Goal: Task Accomplishment & Management: Manage account settings

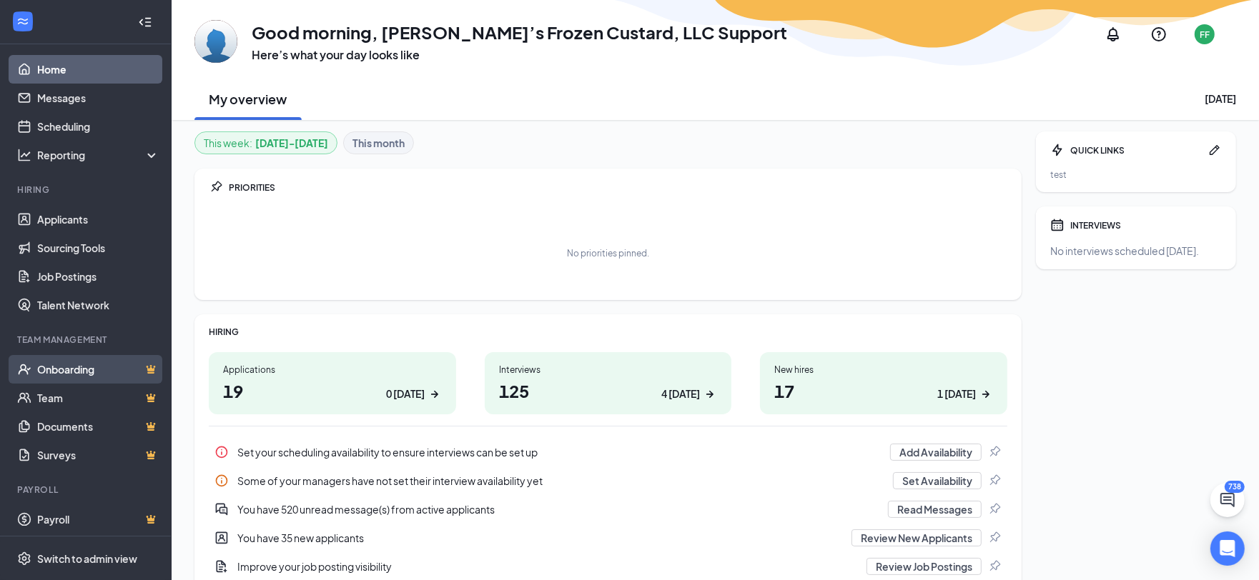
scroll to position [6, 0]
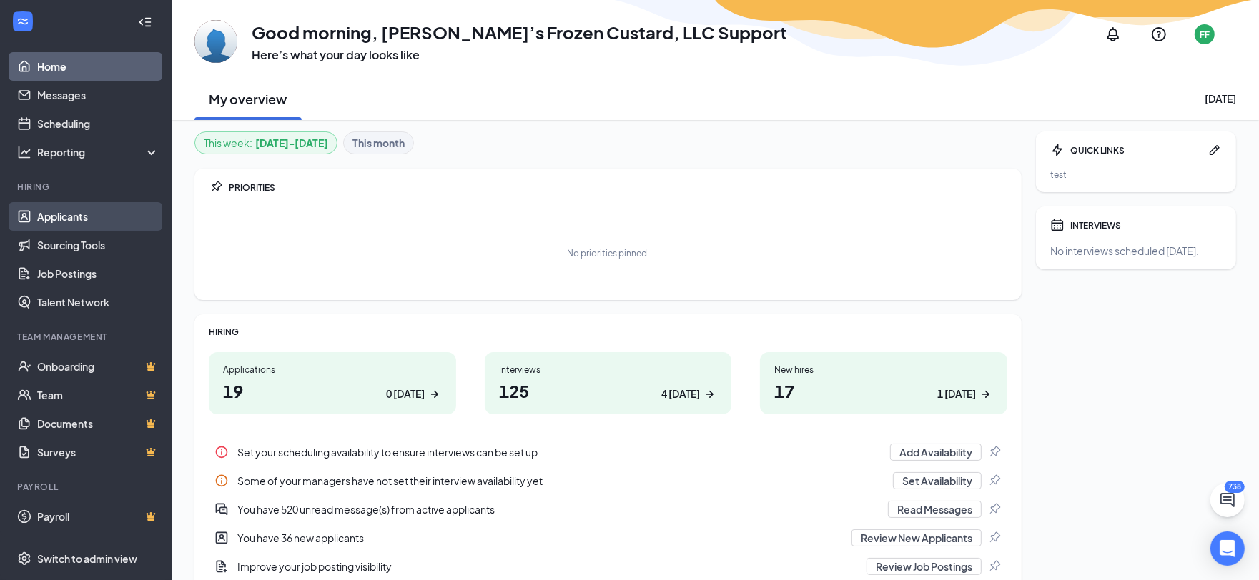
click at [62, 214] on link "Applicants" at bounding box center [98, 216] width 122 height 29
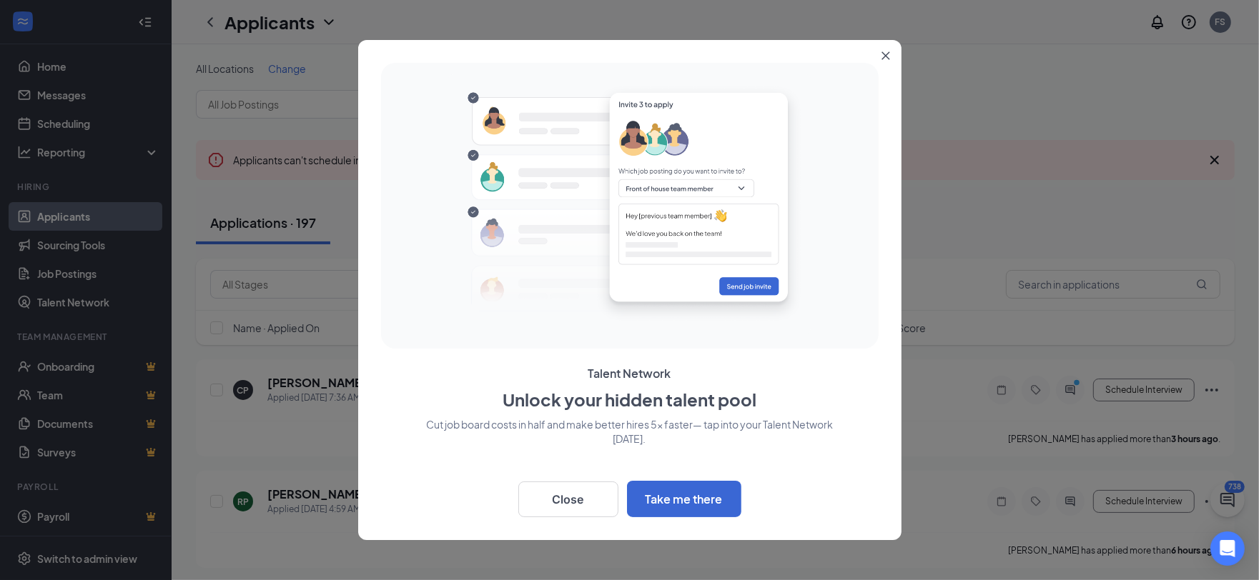
click at [884, 53] on icon "Close" at bounding box center [885, 55] width 9 height 9
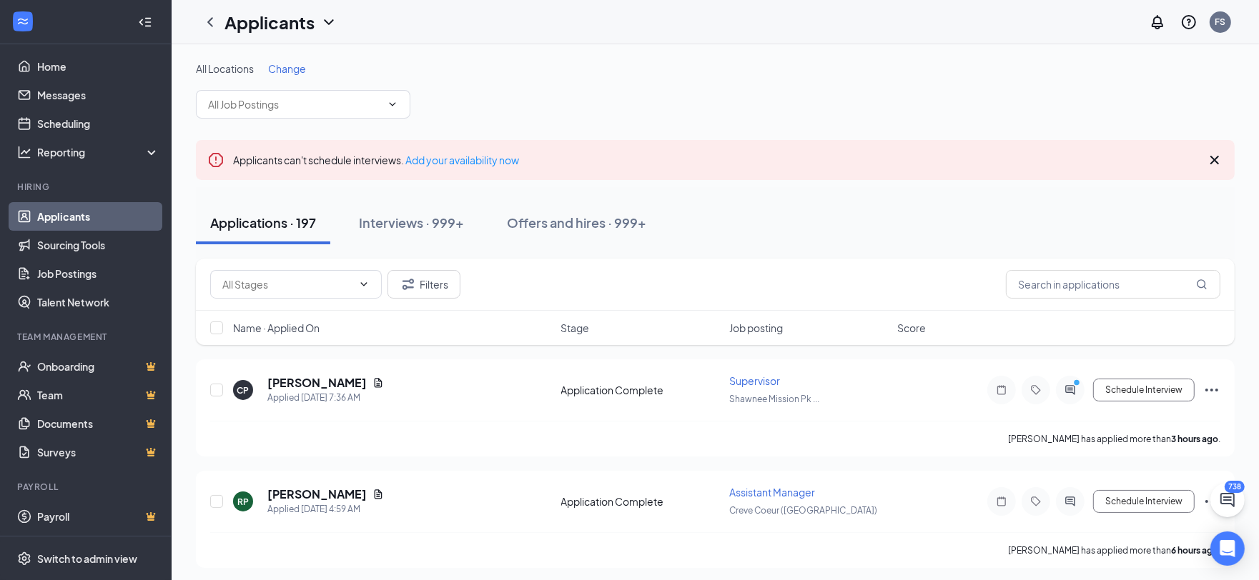
click at [292, 71] on span "Change" at bounding box center [287, 68] width 38 height 13
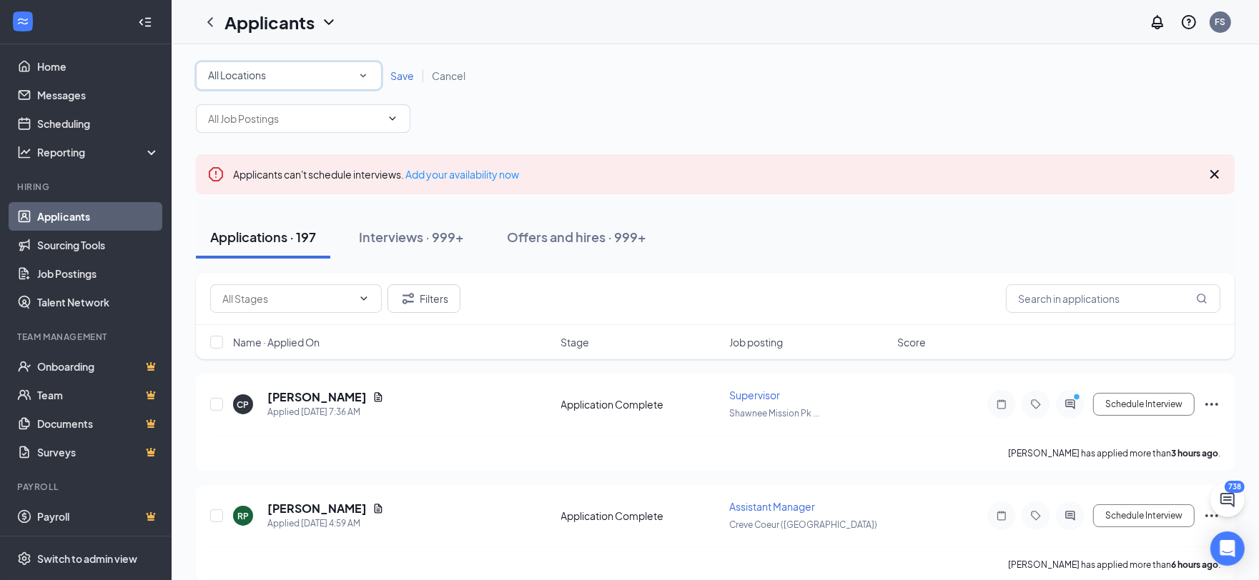
click at [321, 71] on div "All Locations" at bounding box center [289, 75] width 162 height 17
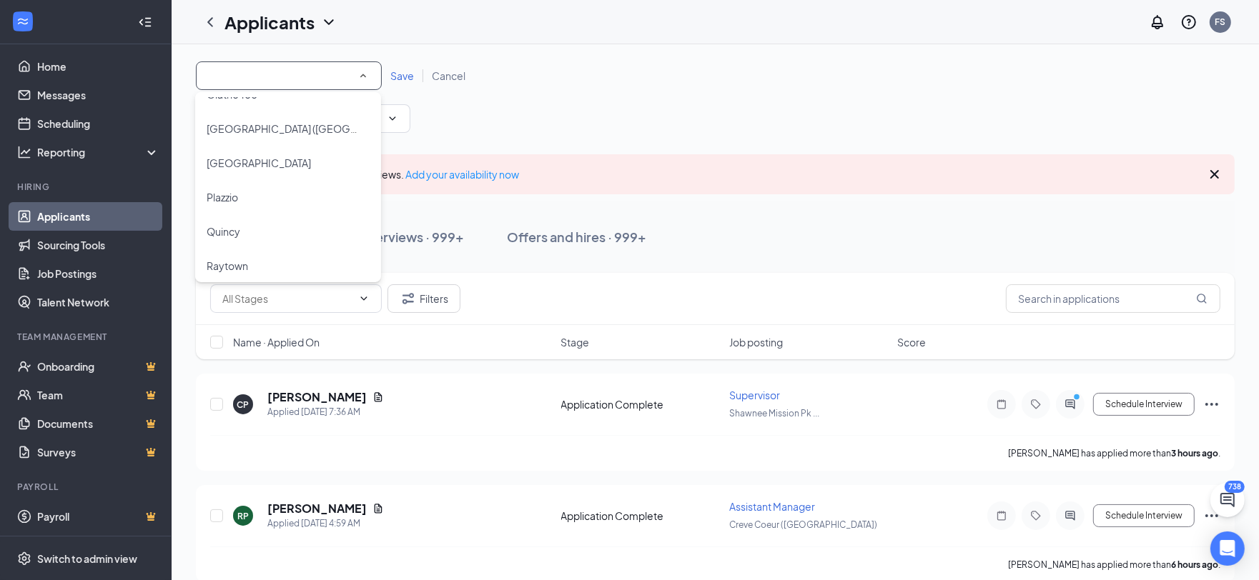
scroll to position [846, 0]
click at [245, 224] on div "Quincy" at bounding box center [288, 230] width 163 height 17
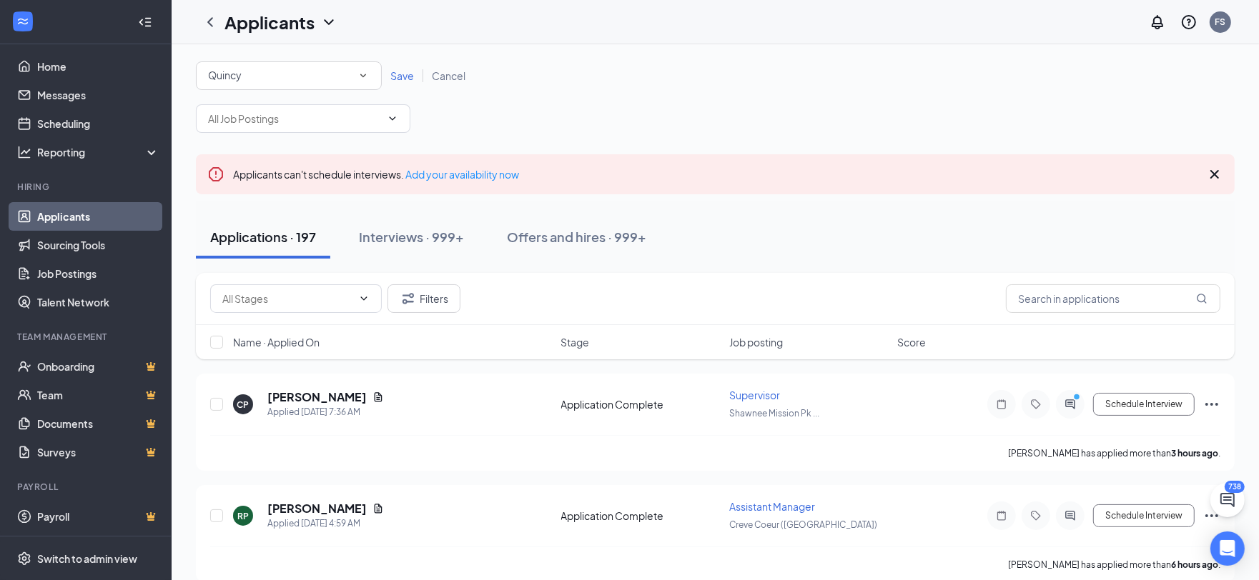
click at [401, 76] on span "Save" at bounding box center [402, 75] width 24 height 13
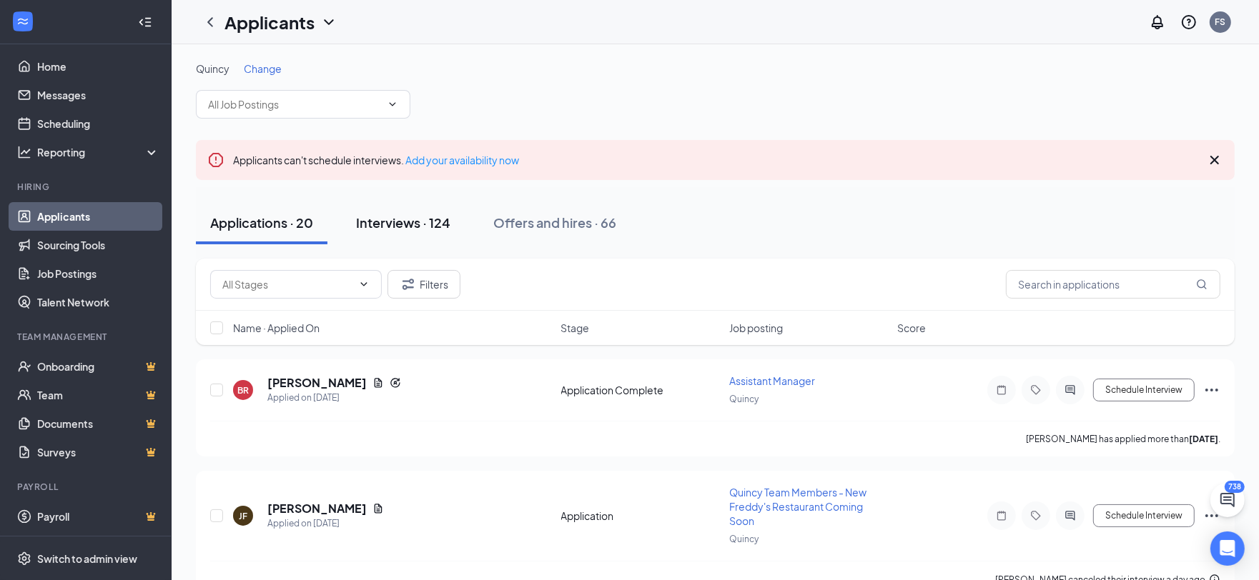
click at [428, 222] on div "Interviews · 124" at bounding box center [403, 223] width 94 height 18
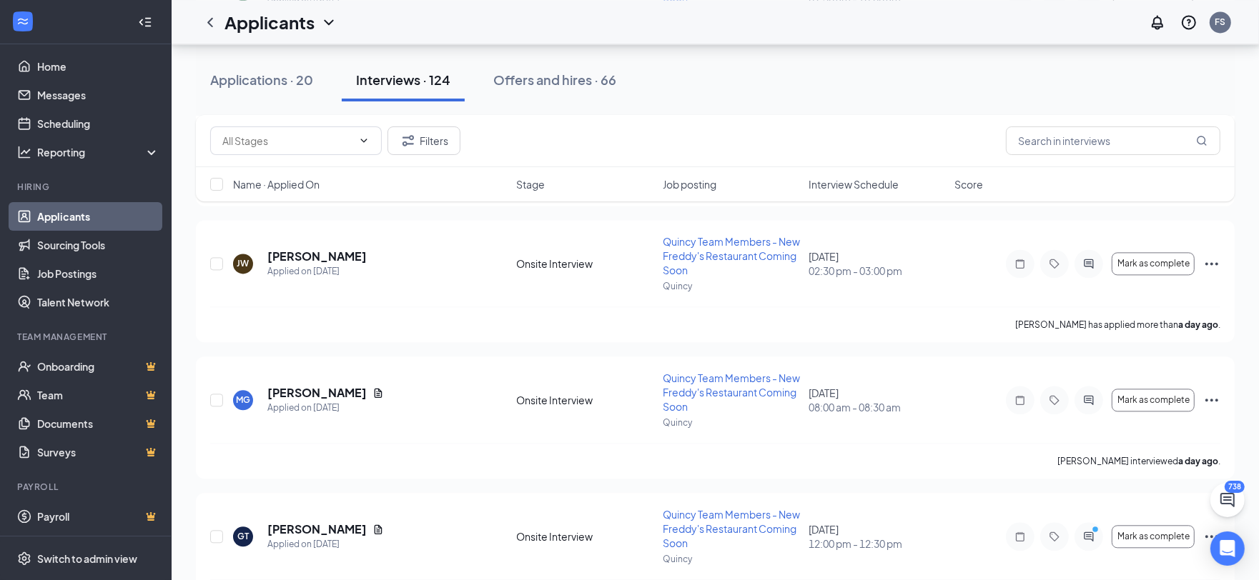
scroll to position [2877, 0]
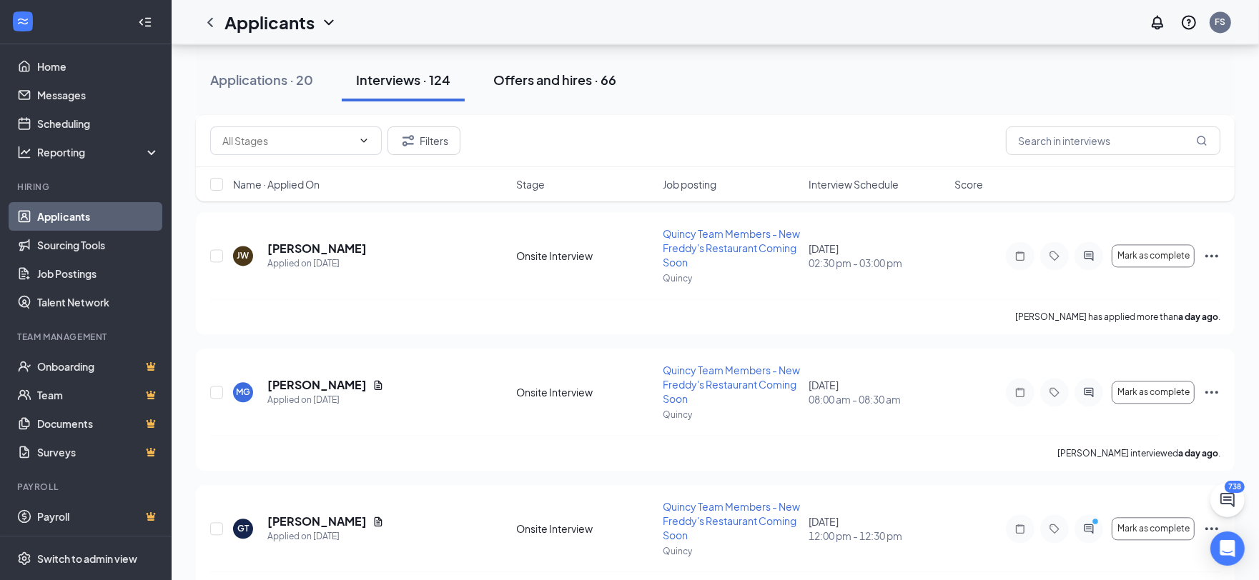
click at [594, 85] on div "Offers and hires · 66" at bounding box center [554, 80] width 123 height 18
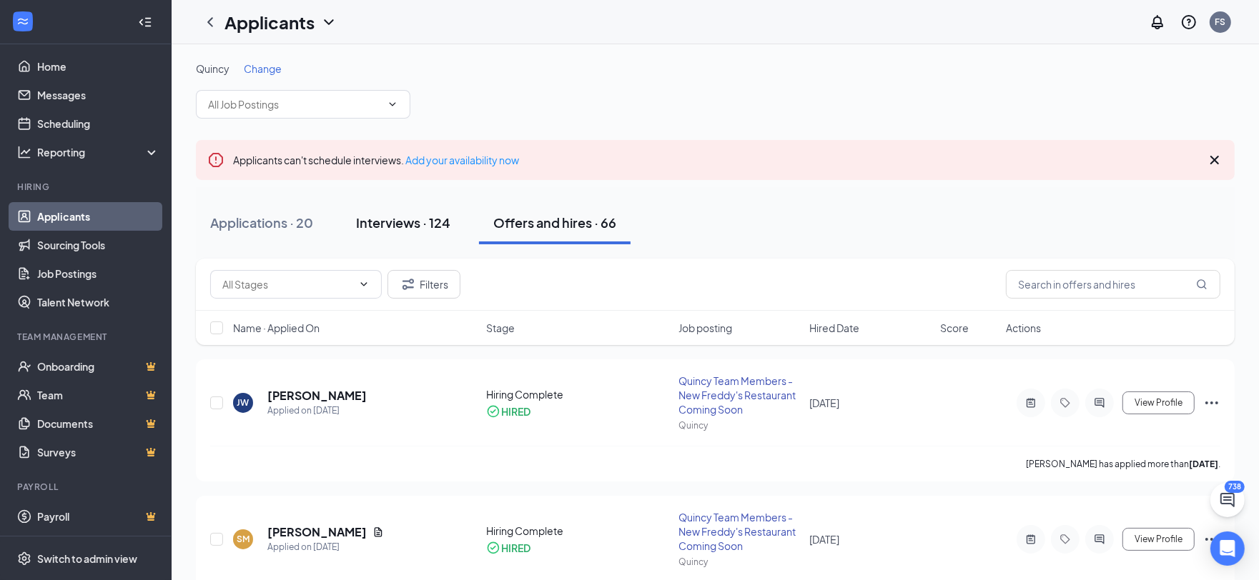
click at [440, 204] on button "Interviews · 124" at bounding box center [403, 223] width 123 height 43
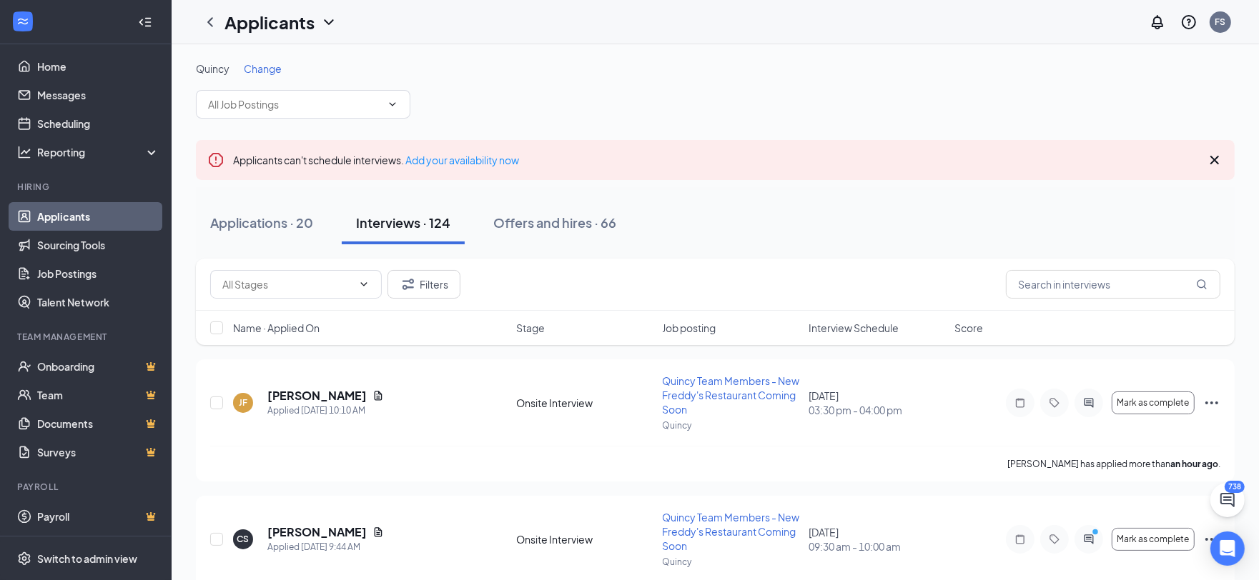
click at [561, 89] on div "Quincy Change" at bounding box center [715, 89] width 1039 height 57
click at [530, 109] on div "Quincy Change" at bounding box center [715, 89] width 1039 height 57
click at [307, 389] on h5 "Jessica Fosdyck" at bounding box center [316, 396] width 99 height 16
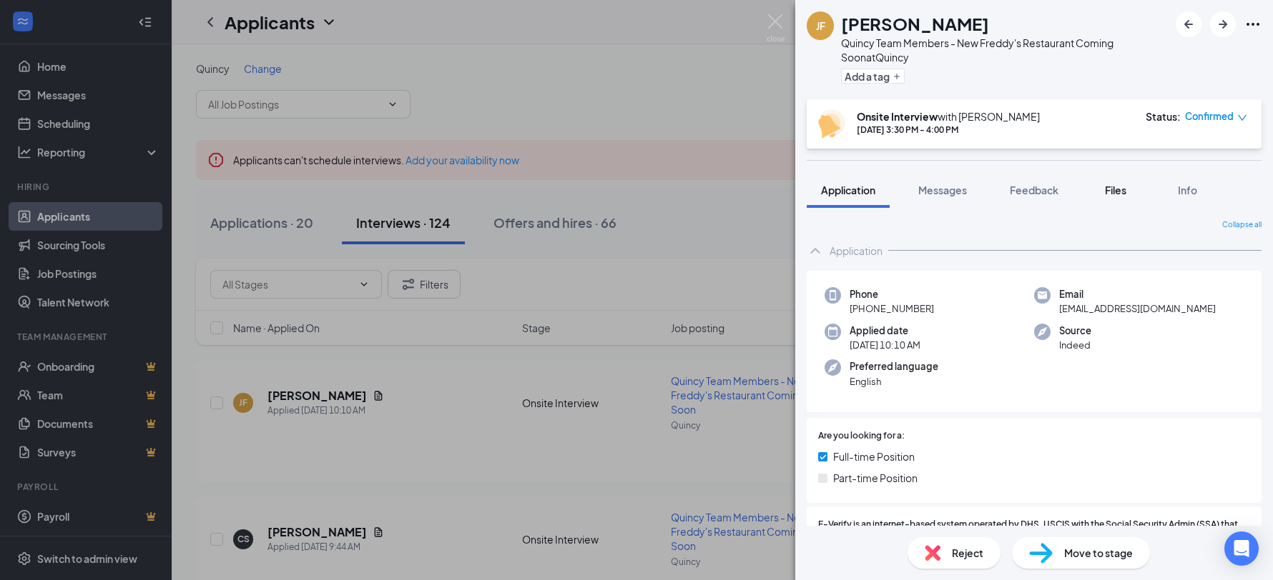
click at [1107, 192] on span "Files" at bounding box center [1115, 190] width 21 height 13
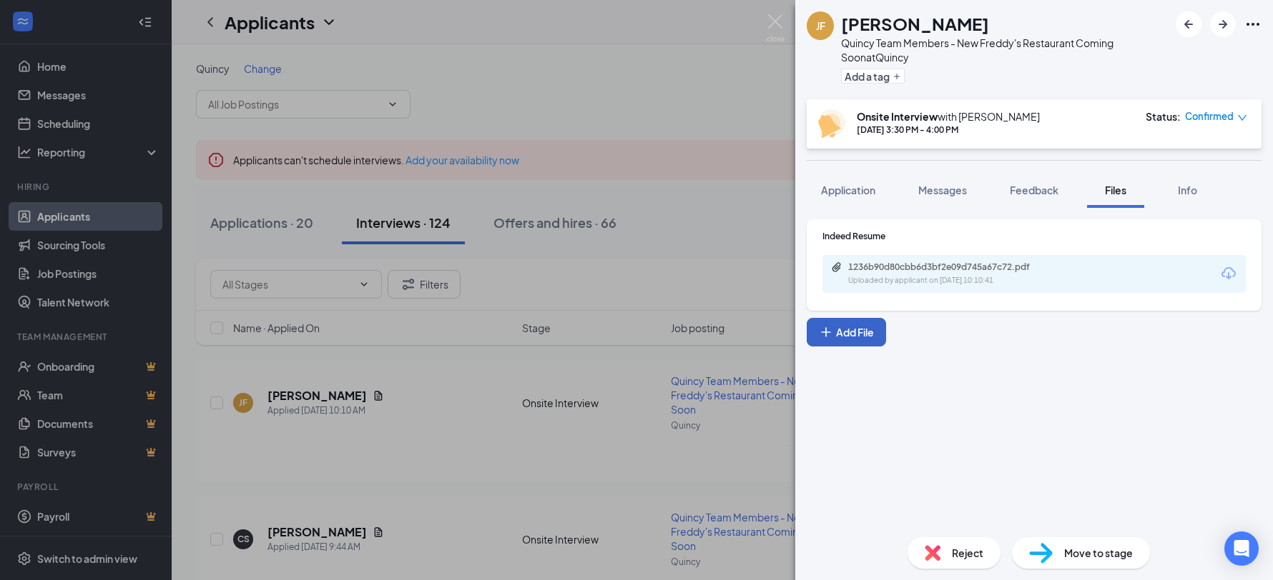
click at [870, 329] on button "Add File" at bounding box center [845, 332] width 79 height 29
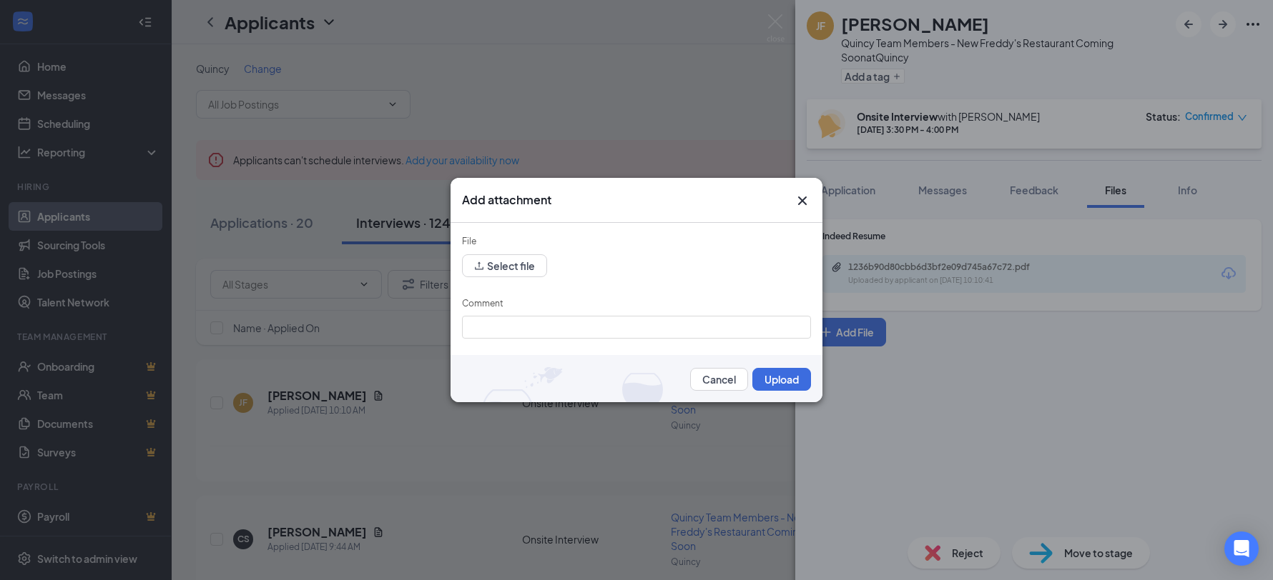
click at [803, 201] on icon "Cross" at bounding box center [802, 201] width 9 height 9
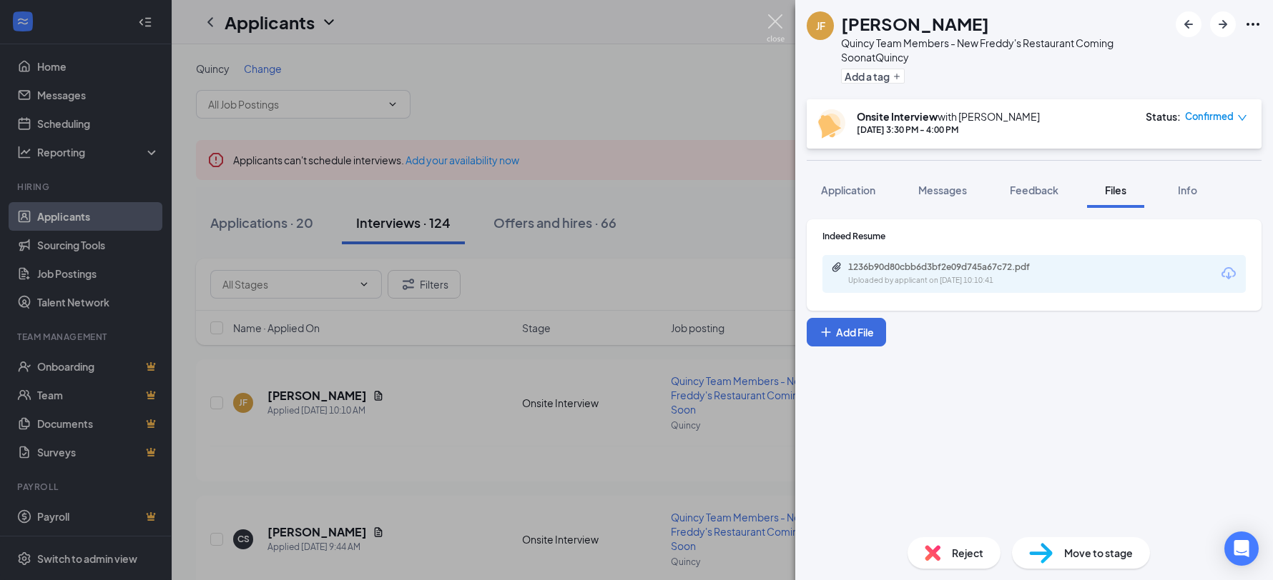
click at [779, 28] on img at bounding box center [775, 28] width 18 height 28
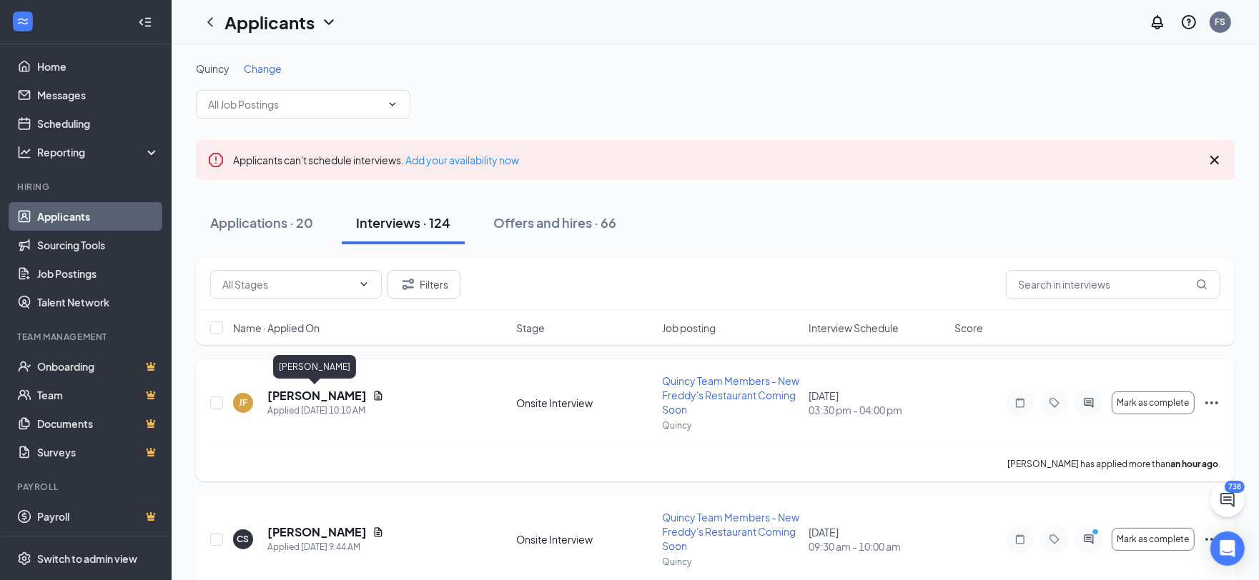
click at [322, 394] on h5 "Jessica Fosdyck" at bounding box center [316, 396] width 99 height 16
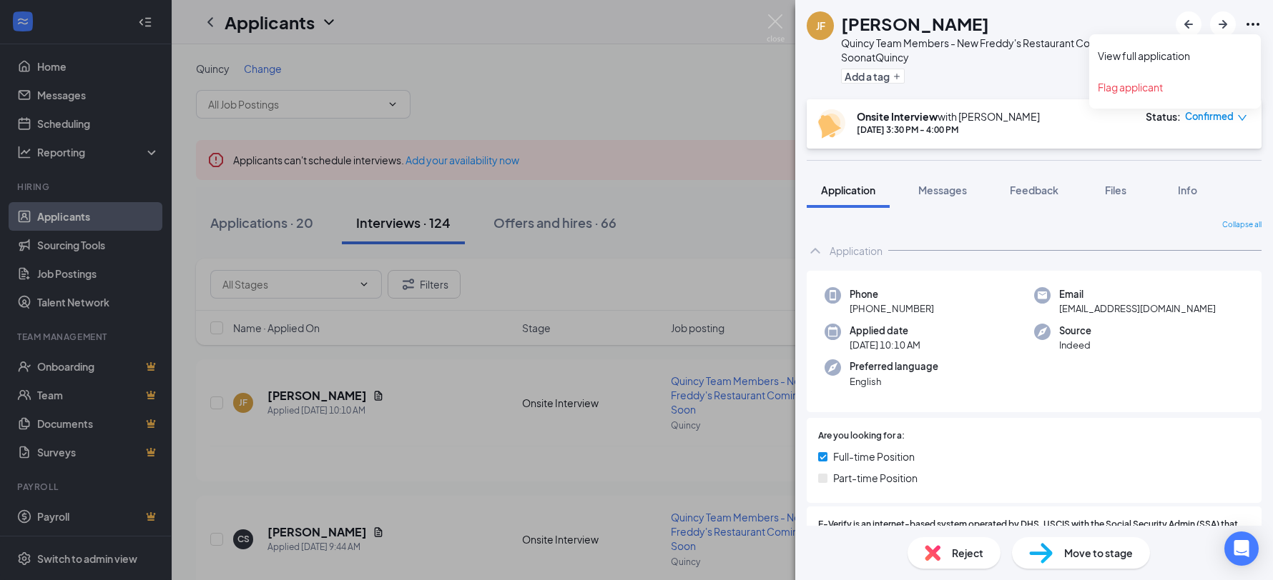
click at [1252, 23] on icon "Ellipses" at bounding box center [1252, 24] width 17 height 17
click at [1178, 51] on link "View full application" at bounding box center [1174, 56] width 154 height 14
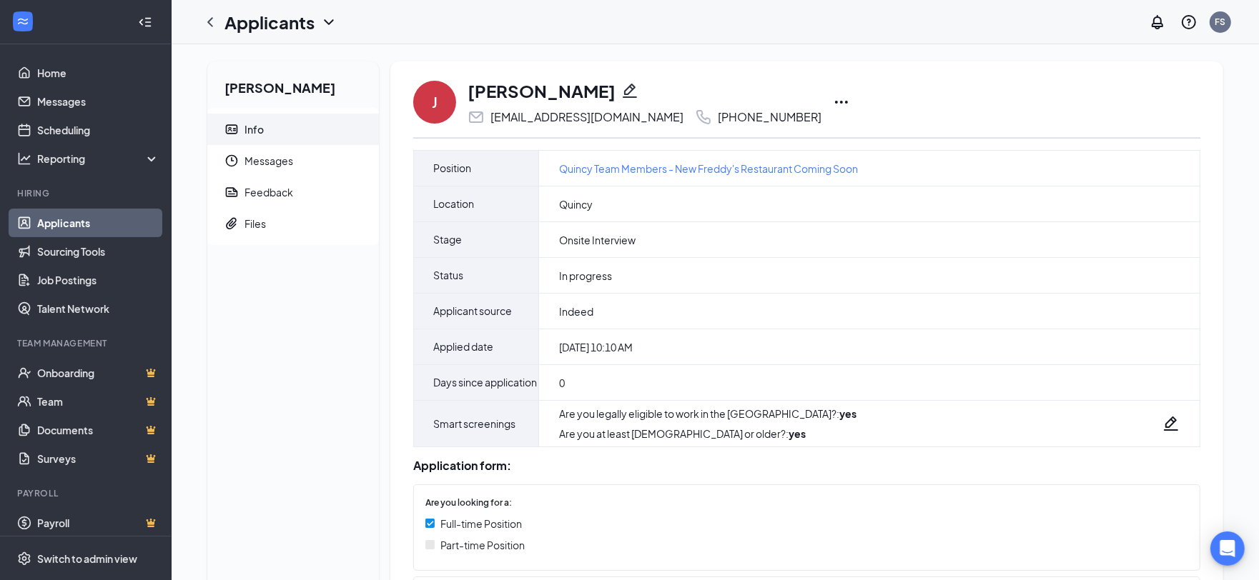
click at [833, 99] on icon "Ellipses" at bounding box center [841, 102] width 17 height 17
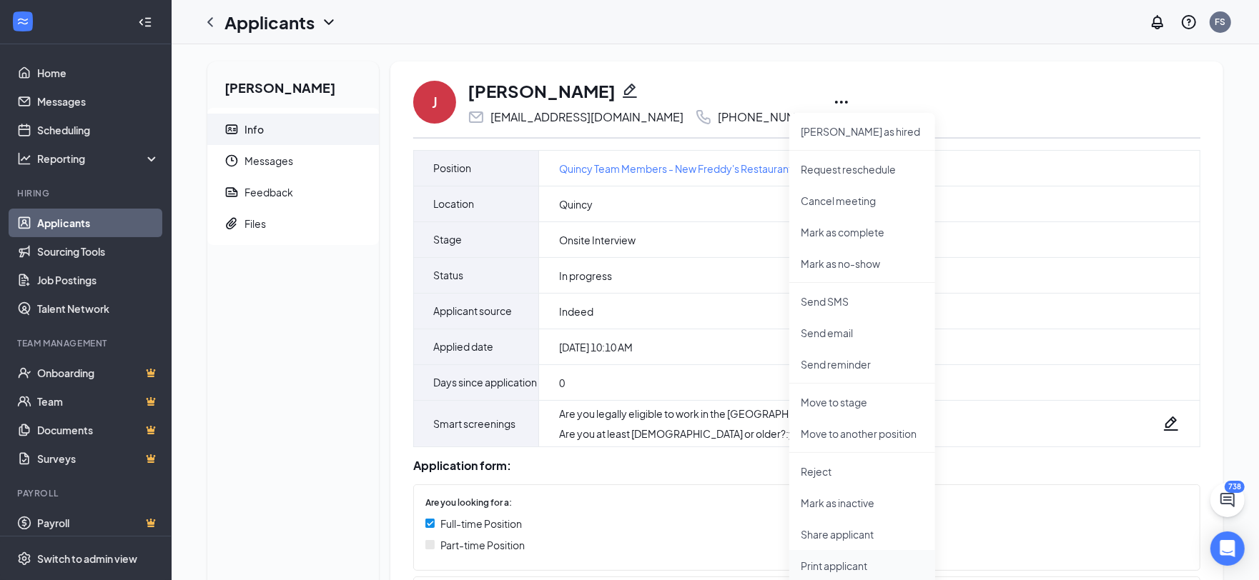
click at [881, 564] on p "Print applicant" at bounding box center [862, 566] width 123 height 14
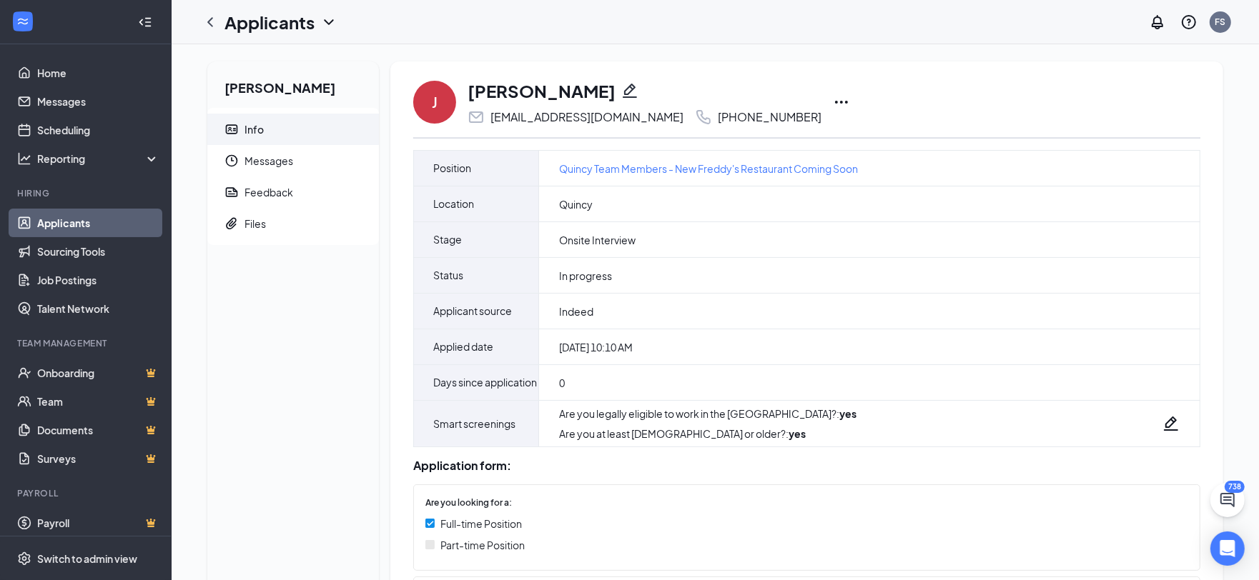
click at [815, 56] on div "Jessica Fosdyck Info Messages Feedback Files J Jessica Fosdyck jessicafosdyck@y…" at bounding box center [715, 560] width 1087 height 1033
click at [214, 23] on icon "ChevronLeft" at bounding box center [210, 22] width 17 height 17
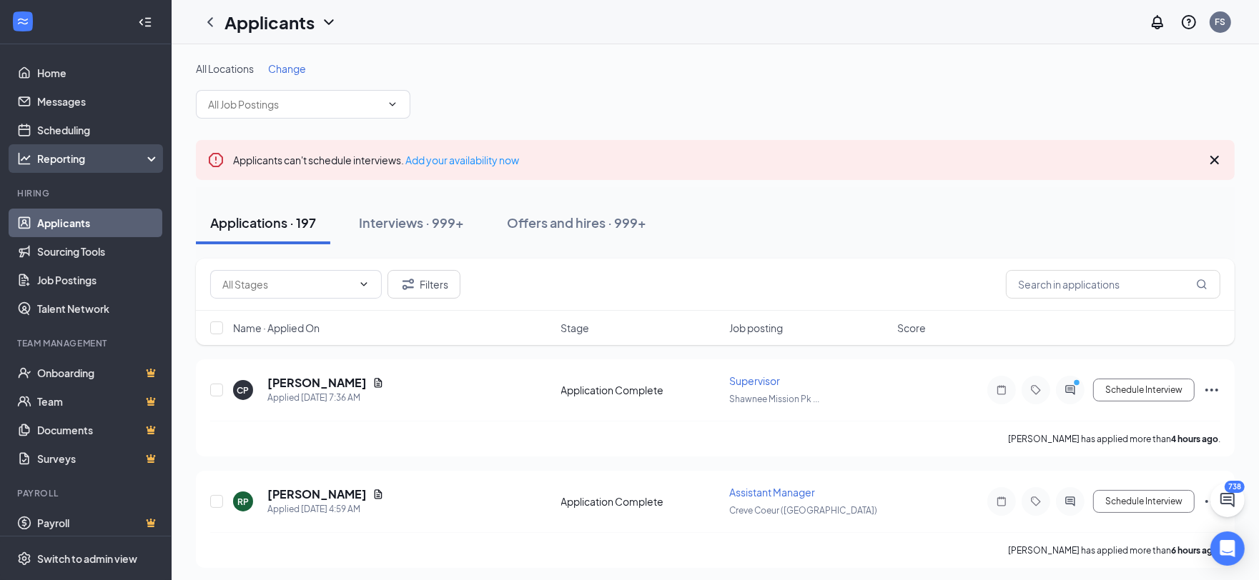
click at [101, 159] on div "Reporting" at bounding box center [98, 159] width 123 height 14
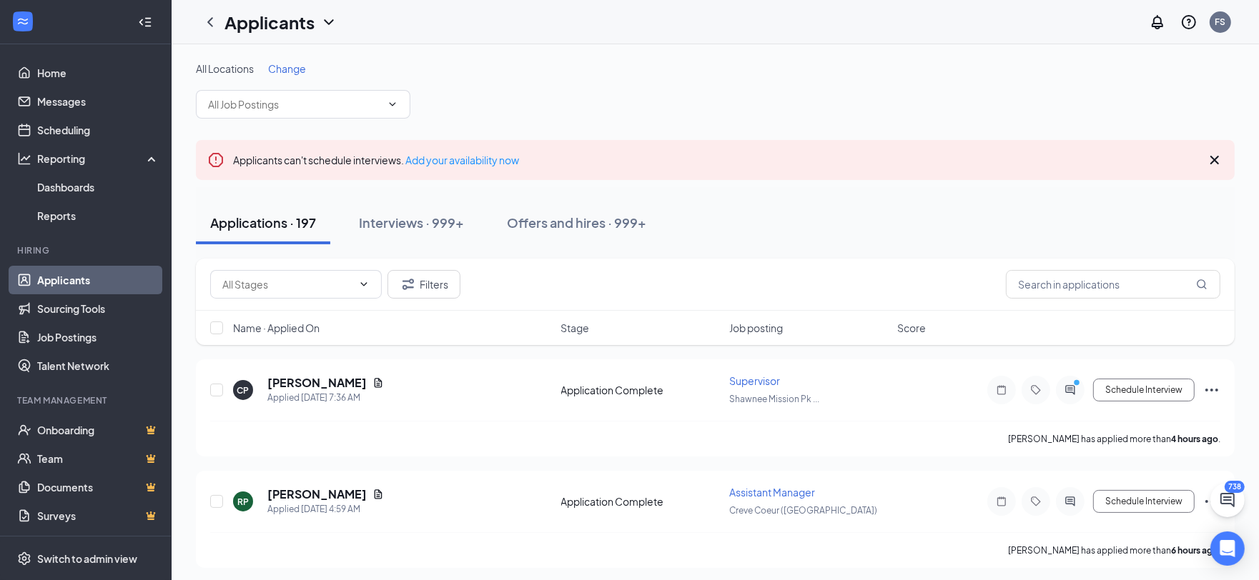
click at [137, 163] on div "Reporting" at bounding box center [98, 159] width 123 height 14
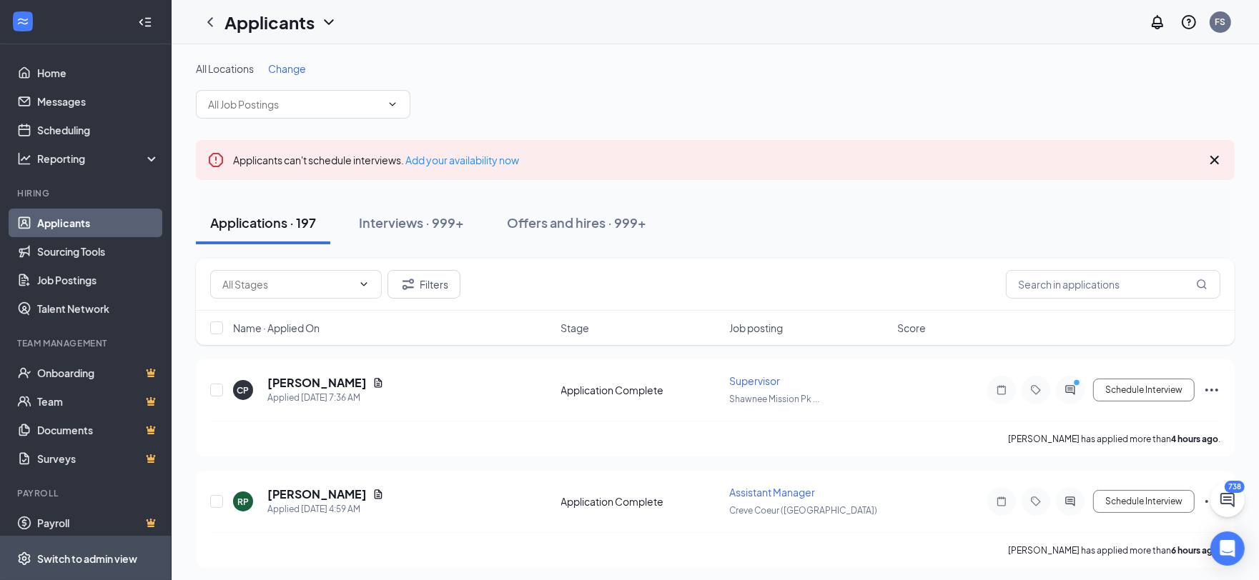
click at [116, 557] on div "Switch to admin view" at bounding box center [87, 559] width 100 height 14
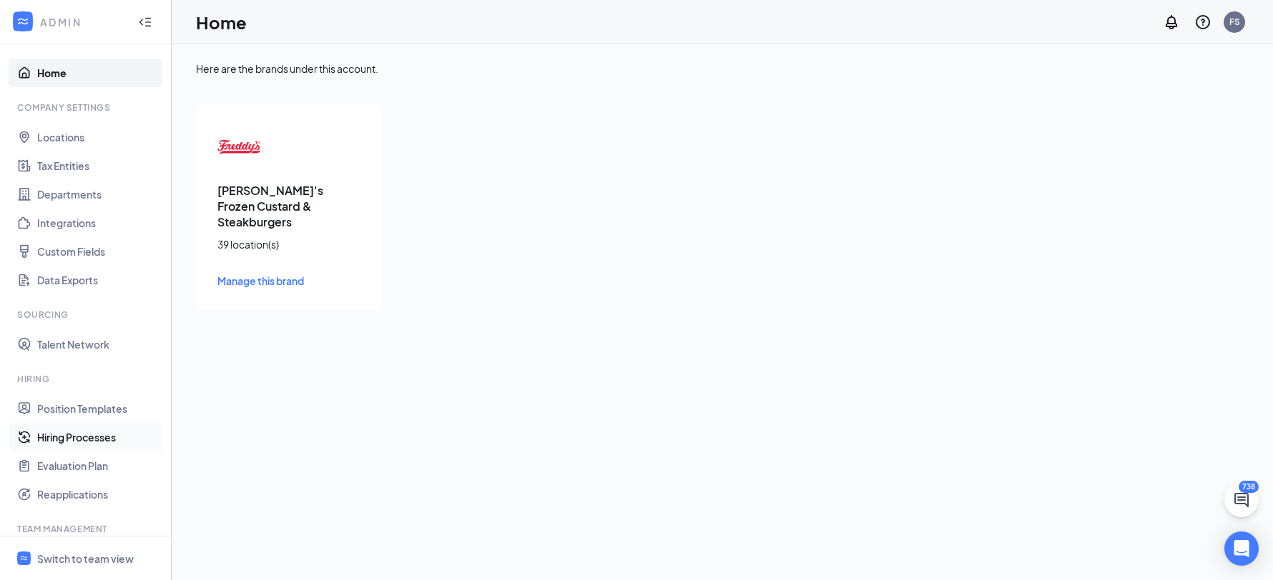
click at [117, 433] on link "Hiring Processes" at bounding box center [98, 437] width 122 height 29
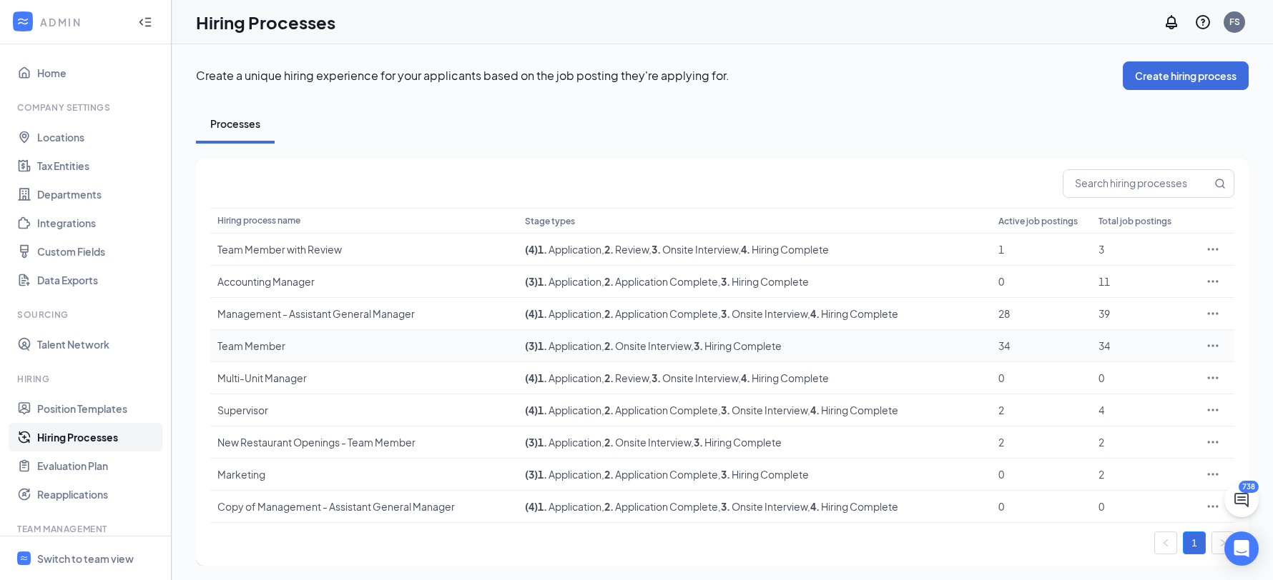
click at [270, 349] on div "Team Member" at bounding box center [363, 346] width 293 height 14
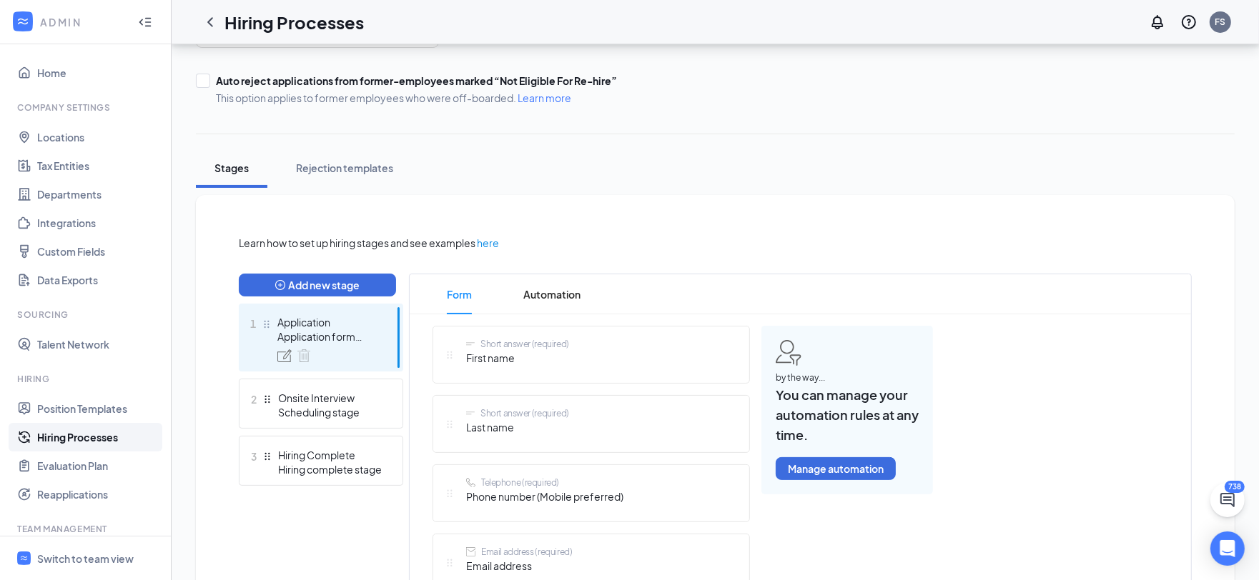
scroll to position [310, 0]
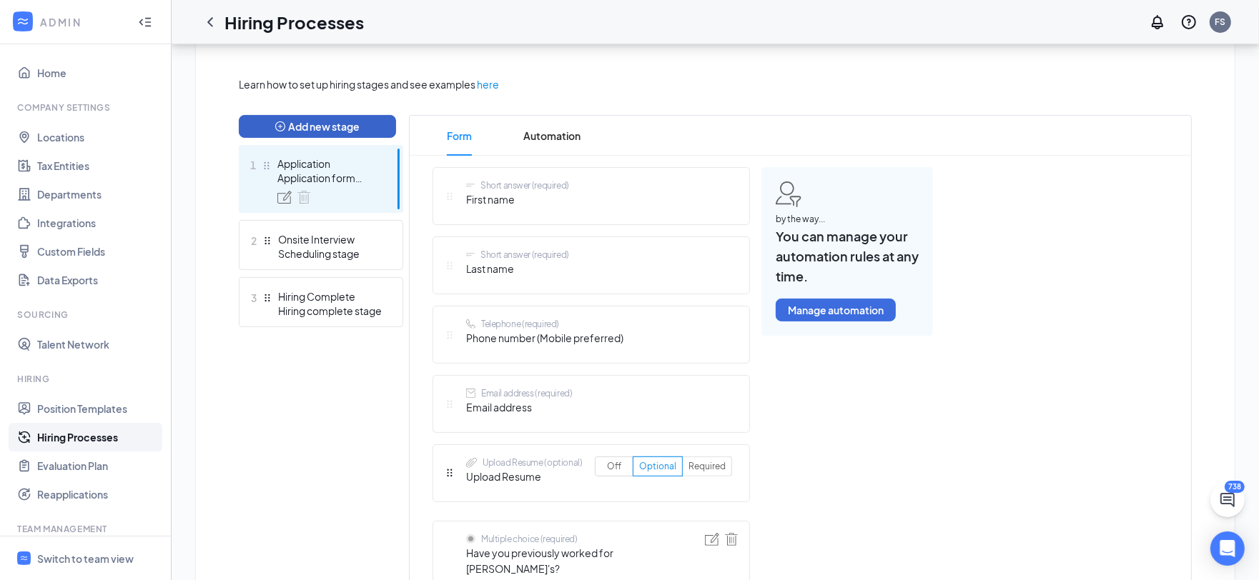
click at [345, 124] on button "Add new stage" at bounding box center [317, 126] width 157 height 23
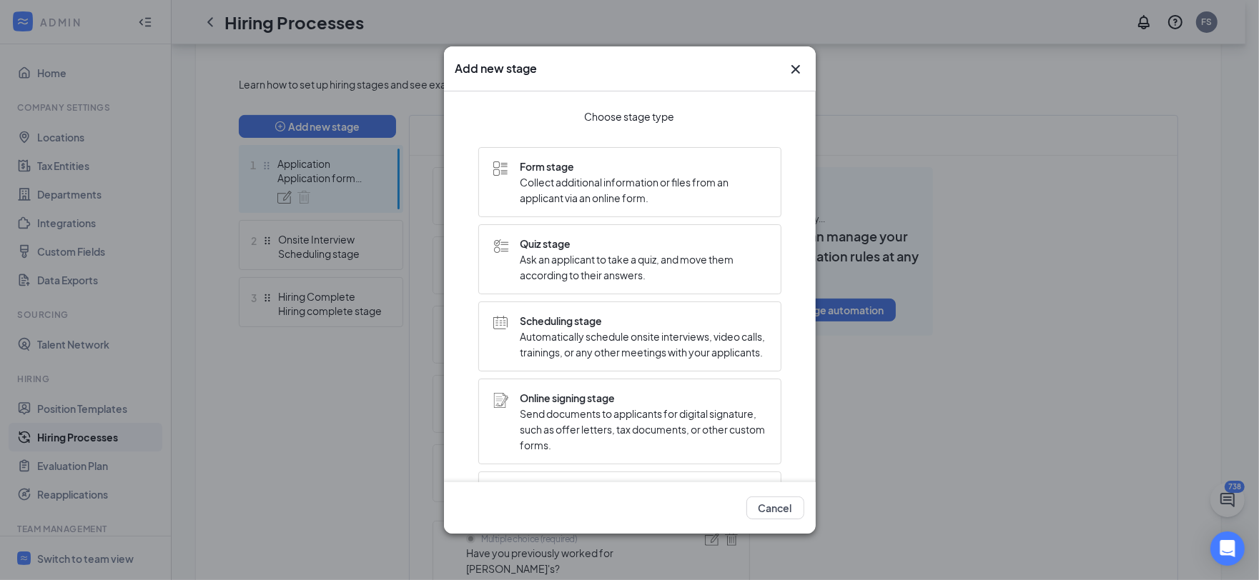
click at [595, 188] on span "Collect additional information or files from an applicant via an online form." at bounding box center [643, 189] width 246 height 31
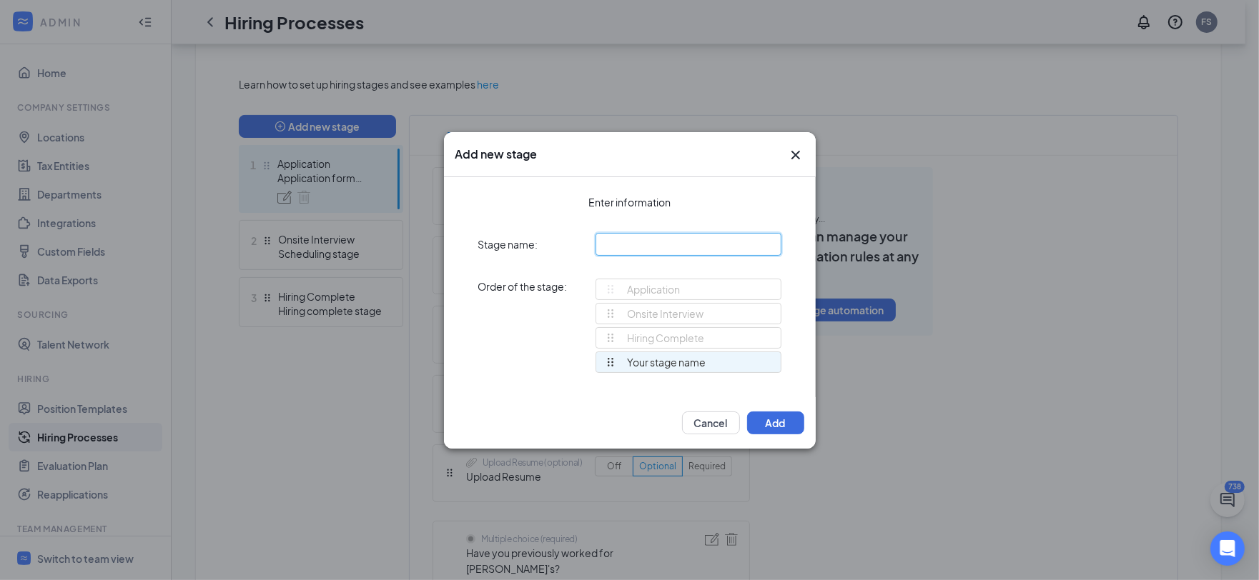
click at [665, 239] on input "text" at bounding box center [689, 244] width 186 height 23
type input "Test"
click at [787, 423] on button "Add" at bounding box center [775, 423] width 57 height 23
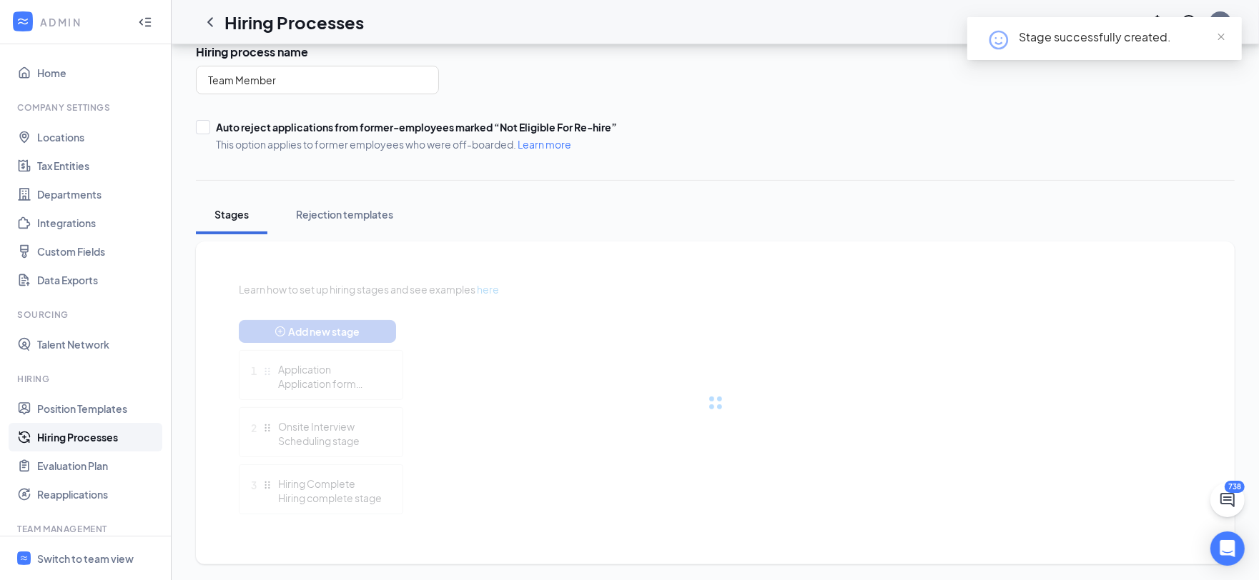
scroll to position [189, 0]
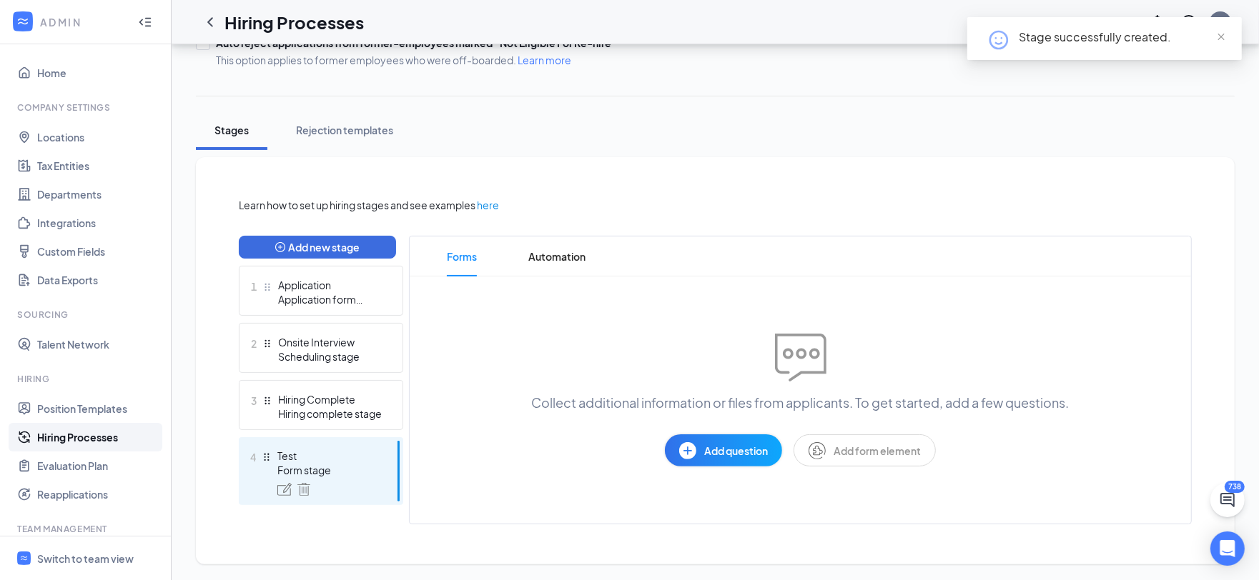
click at [737, 452] on span "Add question" at bounding box center [736, 451] width 64 height 16
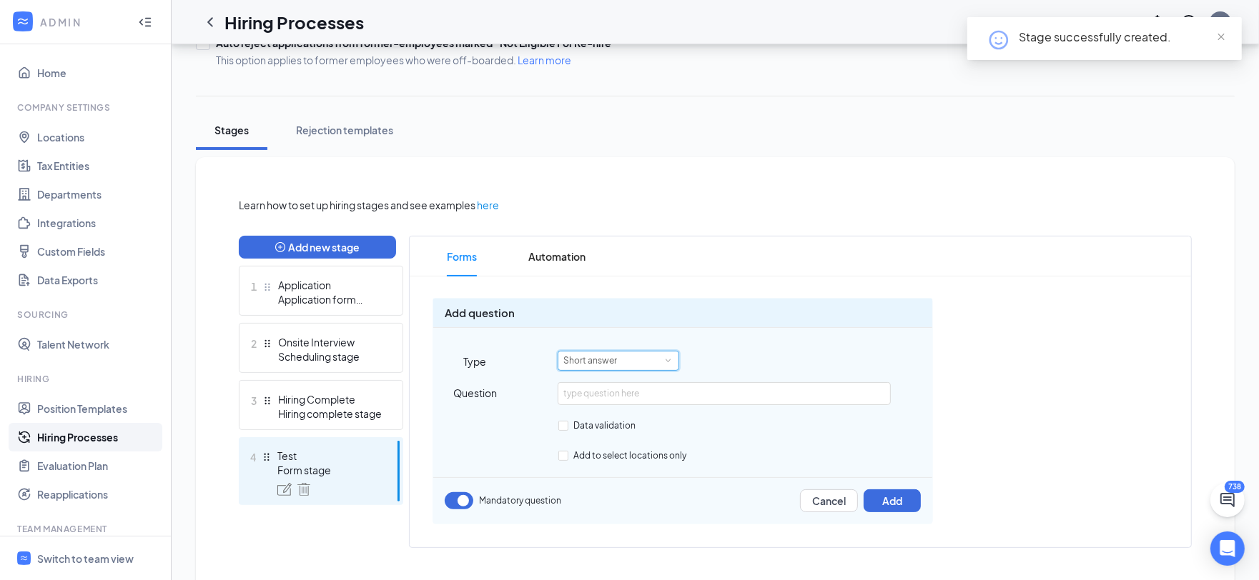
click at [628, 365] on div "Short answer" at bounding box center [618, 361] width 110 height 19
click at [613, 498] on li "Checkboxes" at bounding box center [618, 501] width 122 height 24
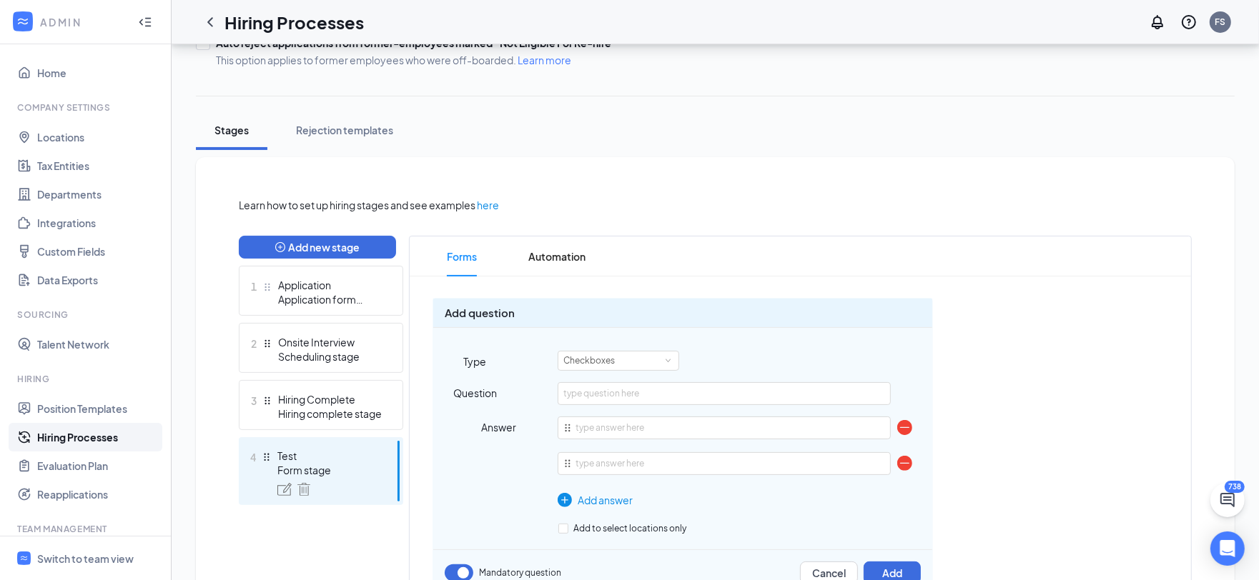
click at [908, 464] on img at bounding box center [904, 463] width 15 height 15
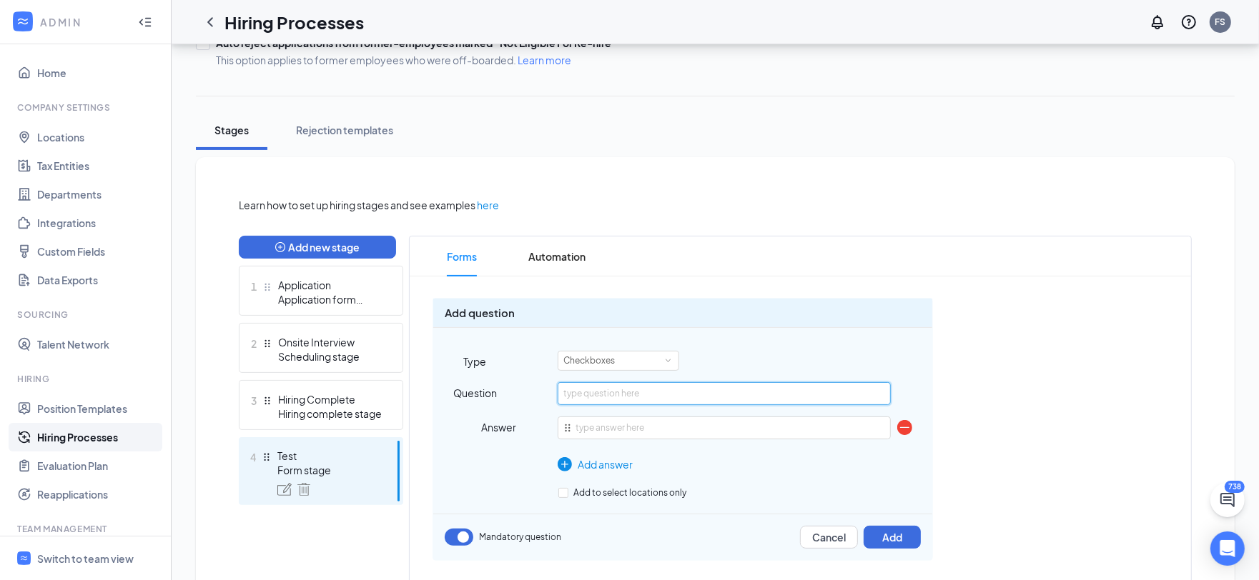
click at [622, 388] on input "text" at bounding box center [724, 393] width 332 height 23
type input "Is all of this information accurate?"
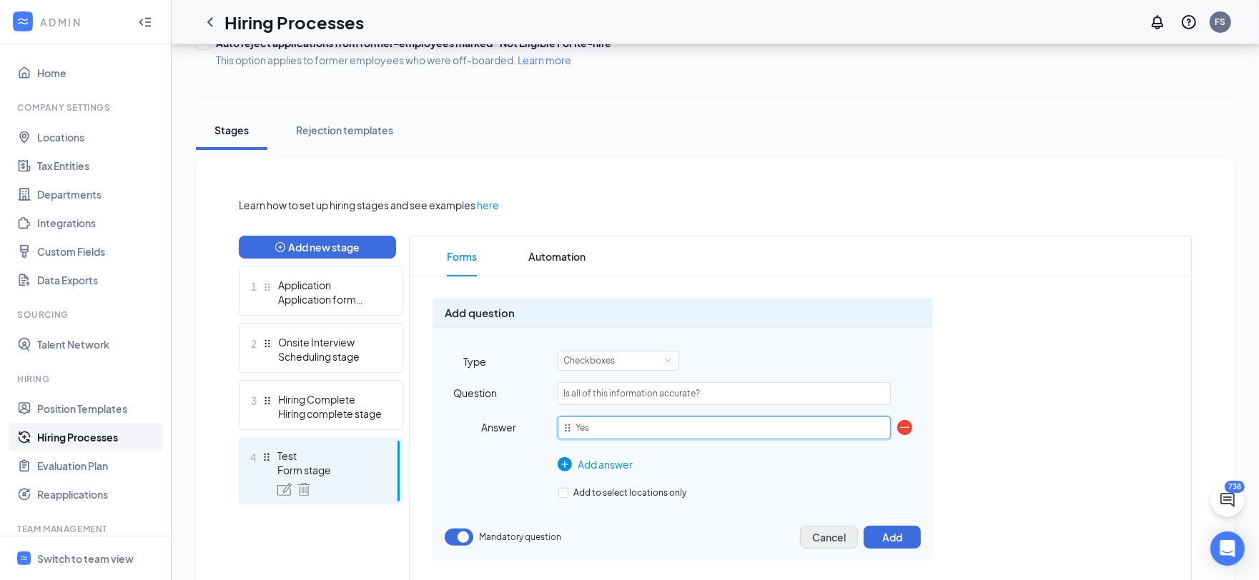
type input "Yes"
click at [839, 535] on button "Cancel" at bounding box center [829, 537] width 58 height 23
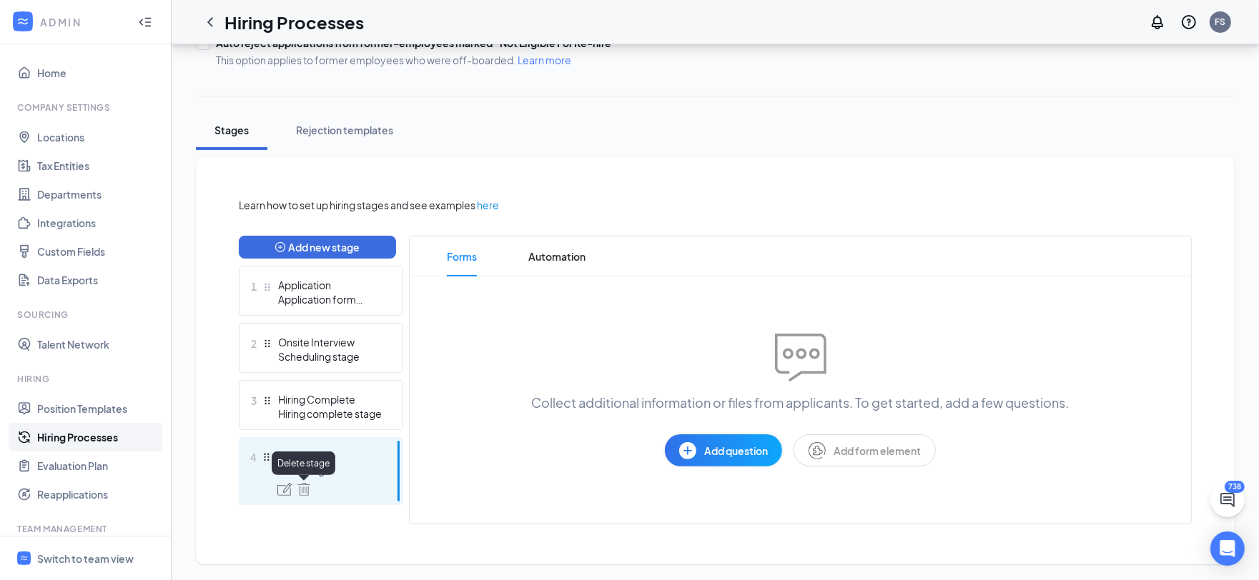
click at [307, 490] on img at bounding box center [303, 489] width 13 height 13
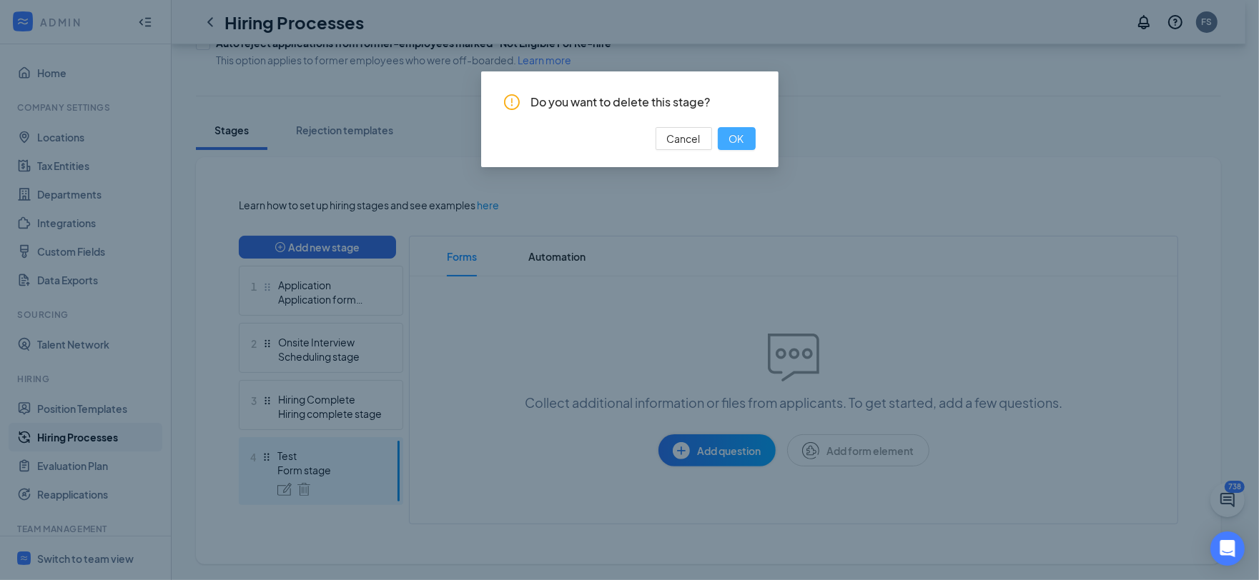
click at [740, 141] on span "OK" at bounding box center [736, 139] width 15 height 16
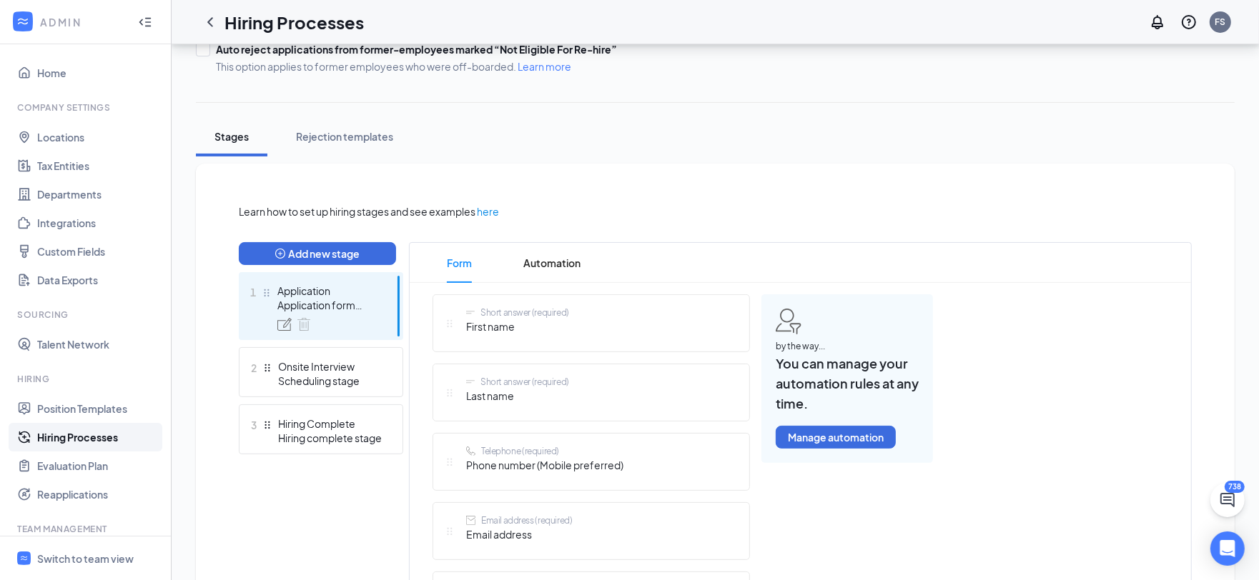
scroll to position [92, 0]
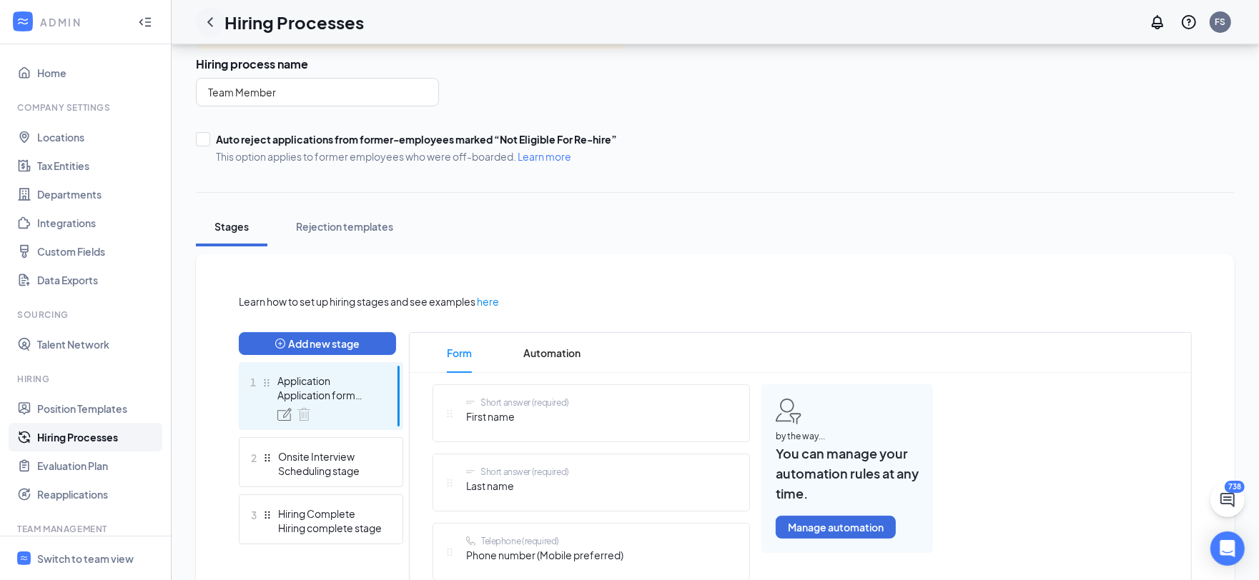
click at [212, 17] on icon "ChevronLeft" at bounding box center [210, 21] width 6 height 9
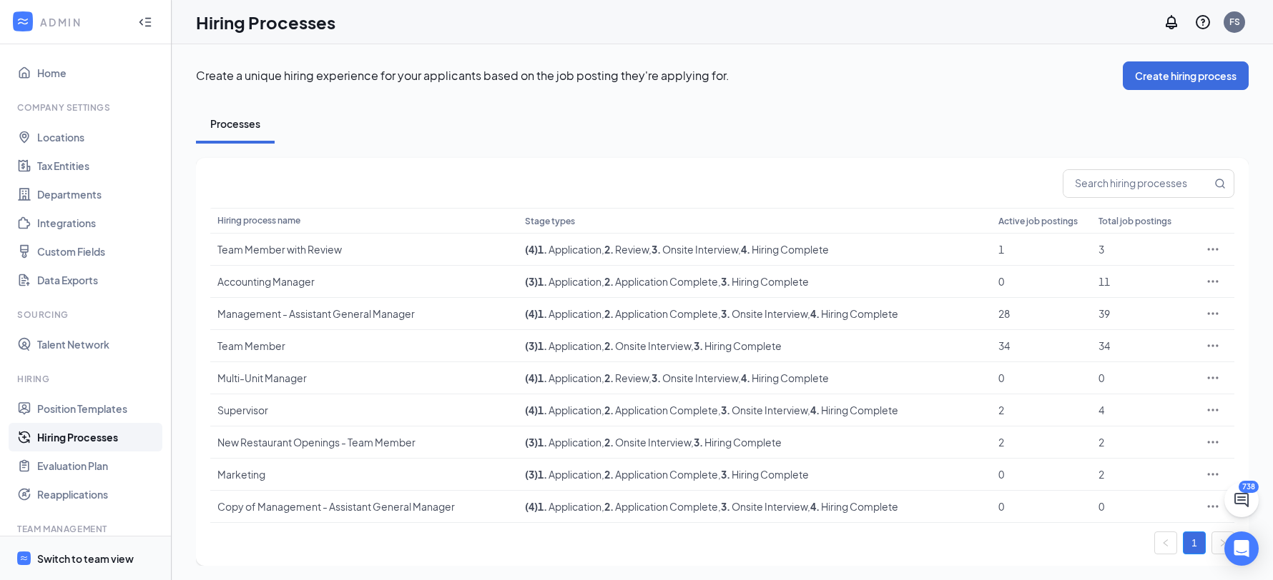
click at [129, 556] on div "Switch to team view" at bounding box center [85, 559] width 97 height 14
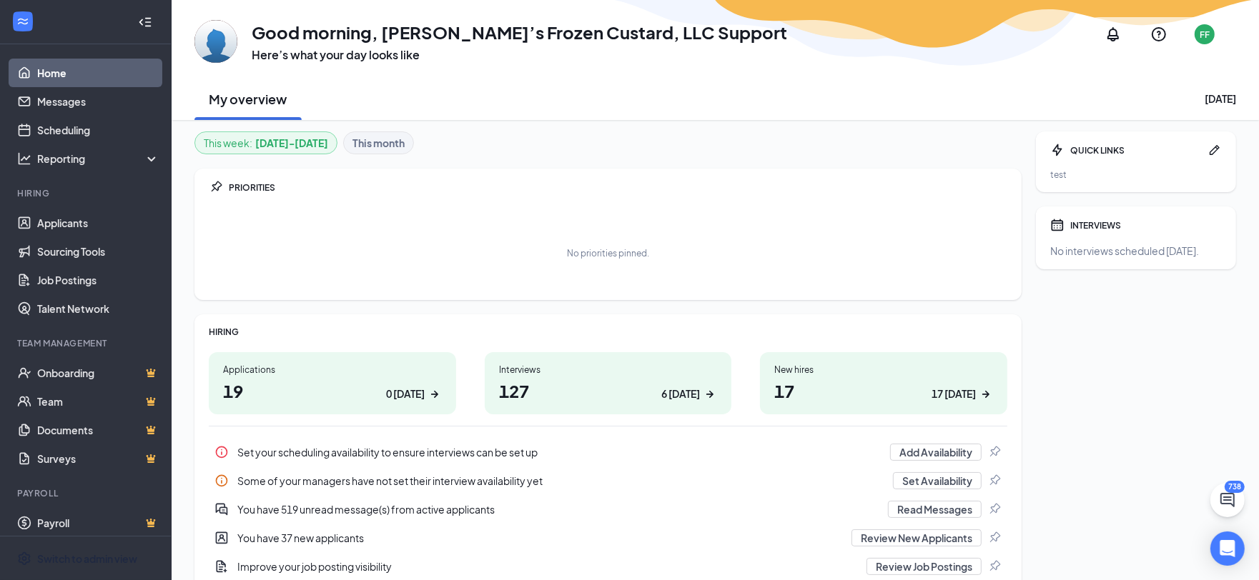
scroll to position [6, 0]
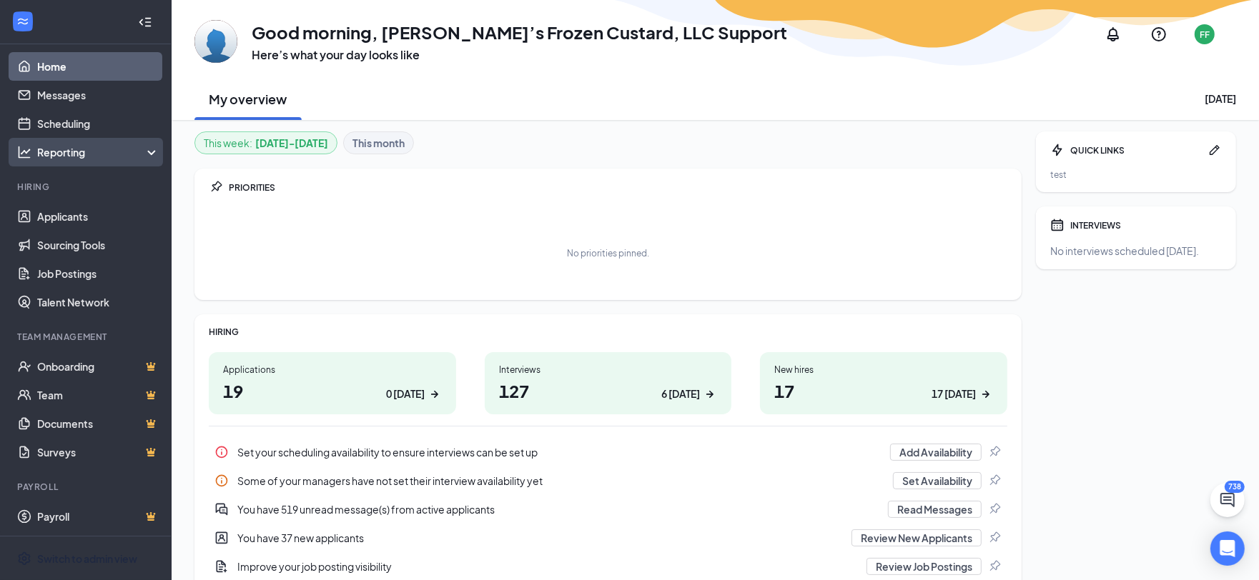
click at [105, 157] on div "Reporting" at bounding box center [98, 152] width 123 height 14
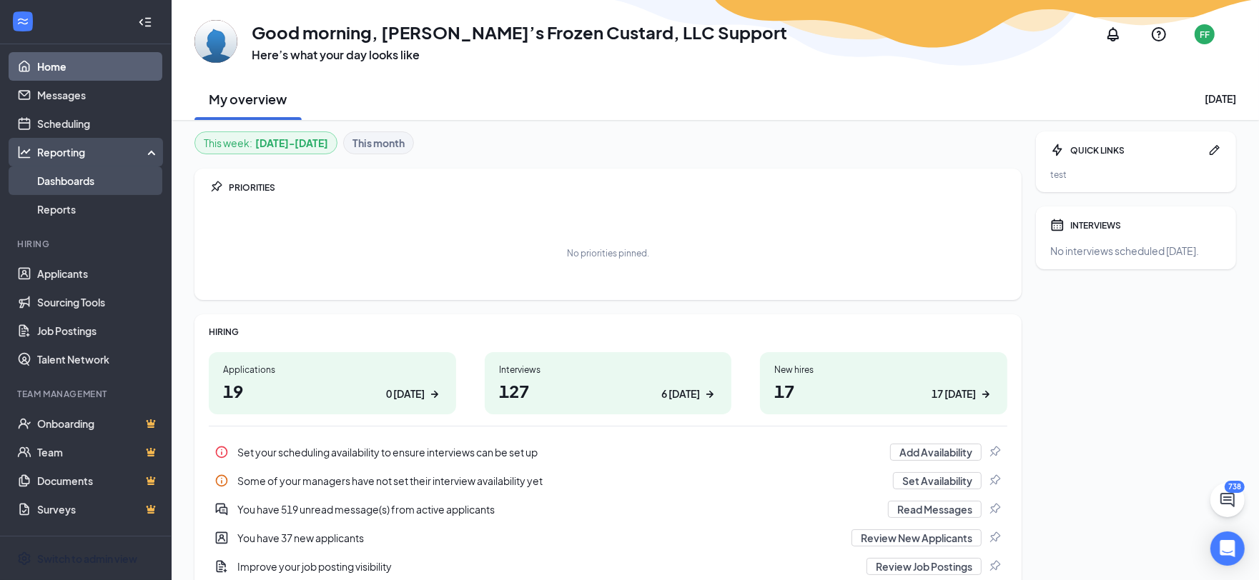
click at [115, 182] on link "Dashboards" at bounding box center [98, 181] width 122 height 29
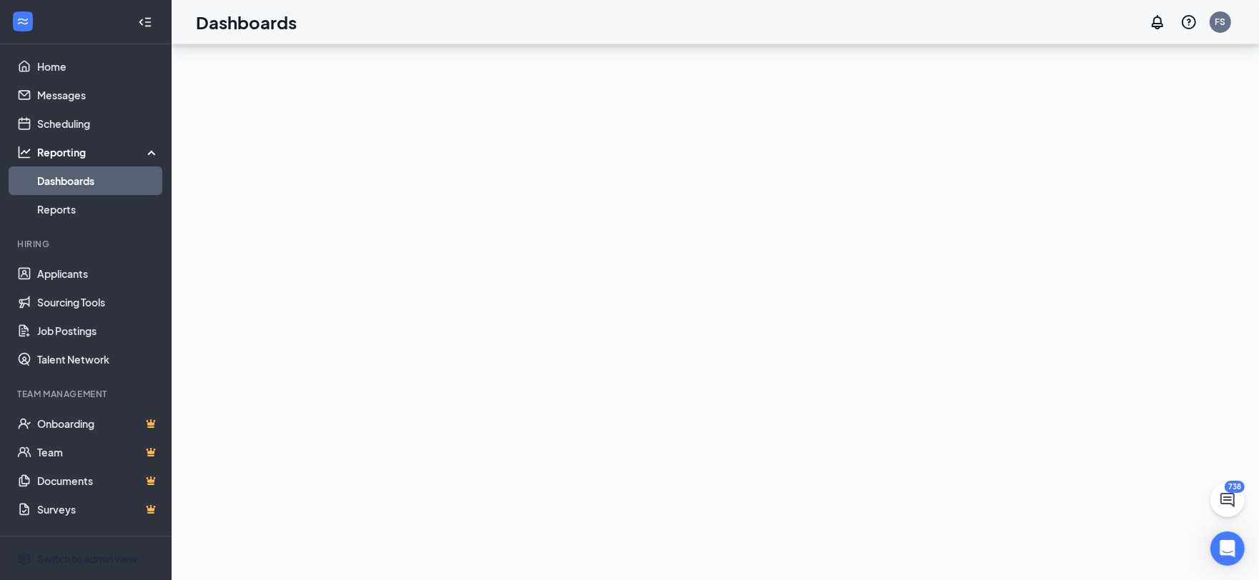
scroll to position [138, 0]
click at [1237, 379] on div "HIRING" at bounding box center [715, 243] width 1087 height 675
click at [97, 300] on link "Sourcing Tools" at bounding box center [98, 302] width 122 height 29
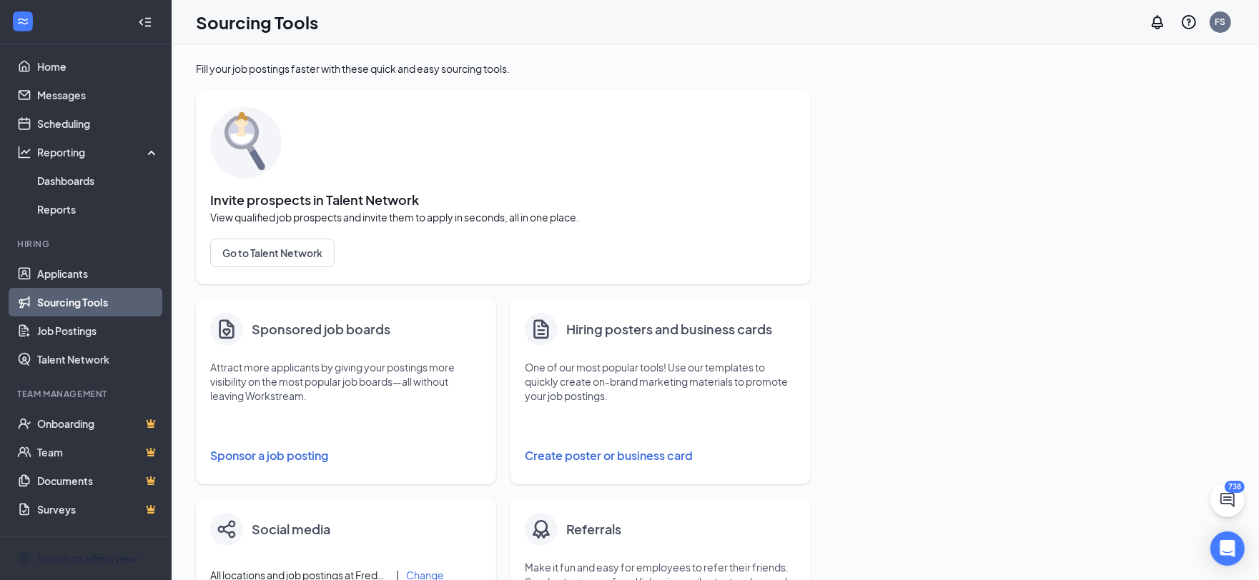
click at [661, 457] on button "Create poster or business card" at bounding box center [661, 456] width 272 height 29
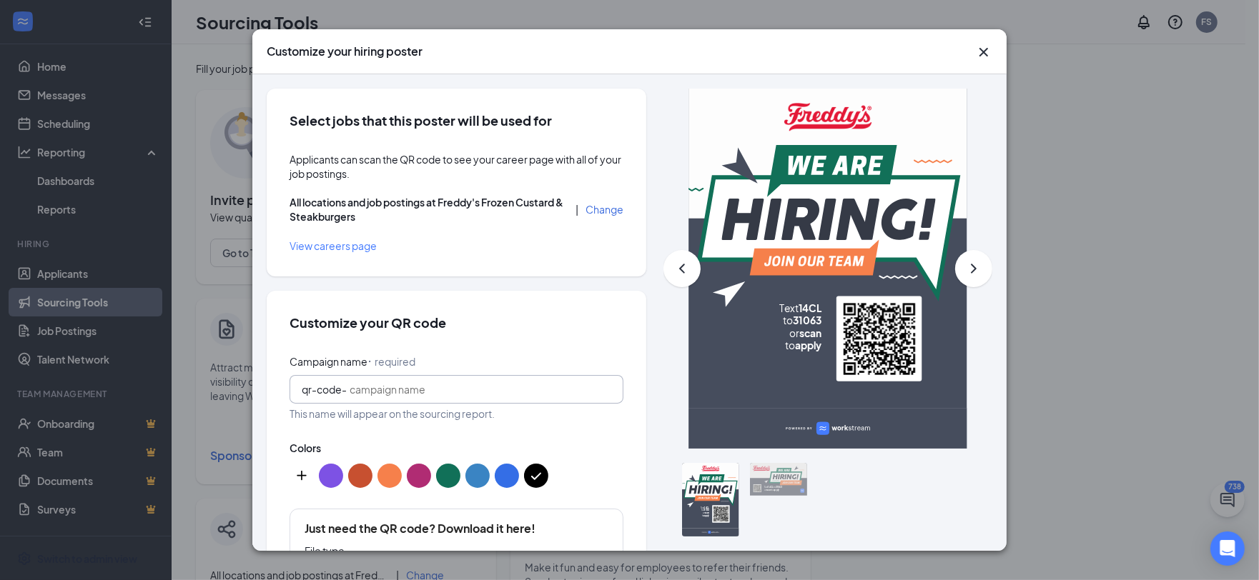
click at [366, 387] on input "Campaign name ⠂ required" at bounding box center [481, 390] width 262 height 16
click at [488, 359] on div "Campaign name ⠂ required" at bounding box center [457, 363] width 334 height 16
click at [382, 391] on input "Campaign name ⠂ required" at bounding box center [481, 390] width 262 height 16
drag, startPoint x: 426, startPoint y: 395, endPoint x: 338, endPoint y: 386, distance: 88.3
click at [338, 386] on span "qr-code- windowcling" at bounding box center [457, 389] width 334 height 29
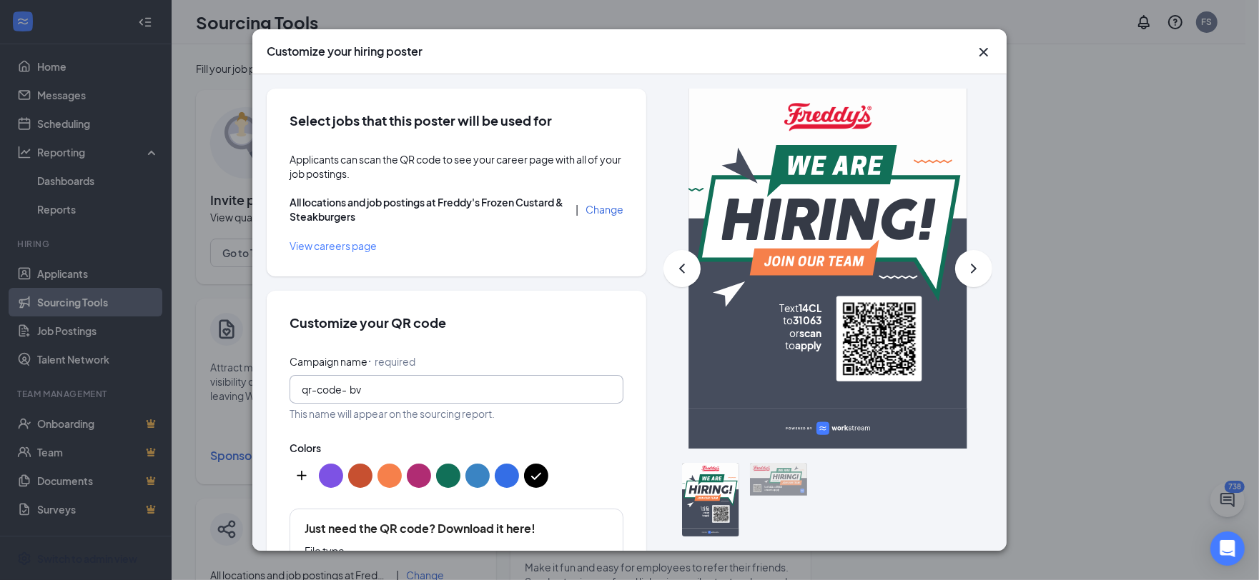
type input "bva"
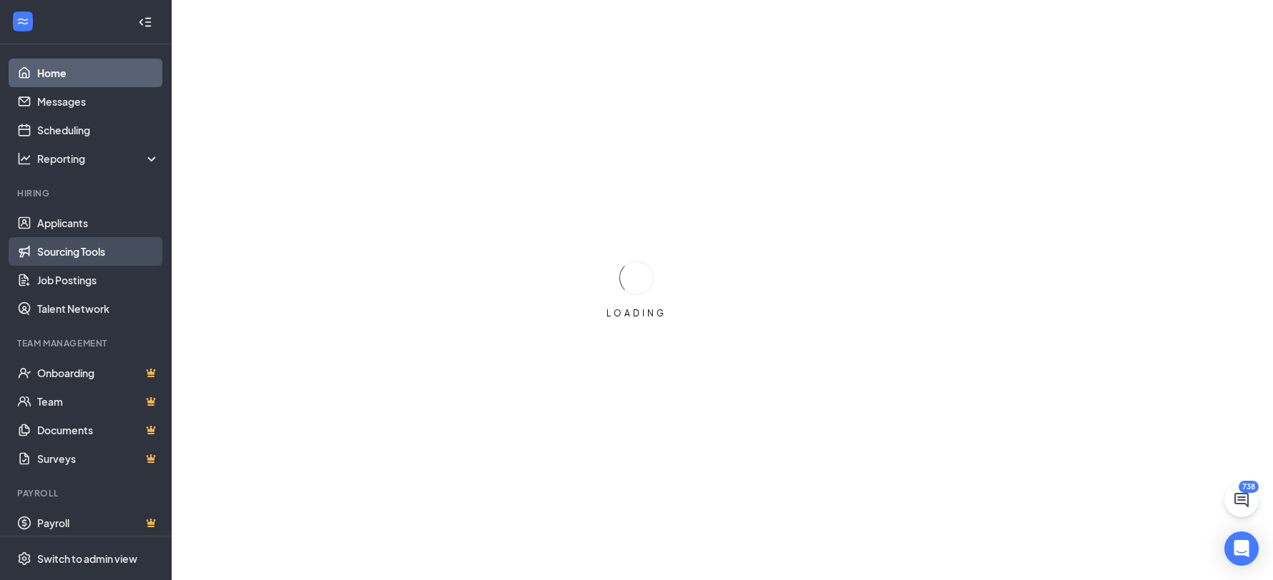
click at [101, 247] on link "Sourcing Tools" at bounding box center [98, 251] width 122 height 29
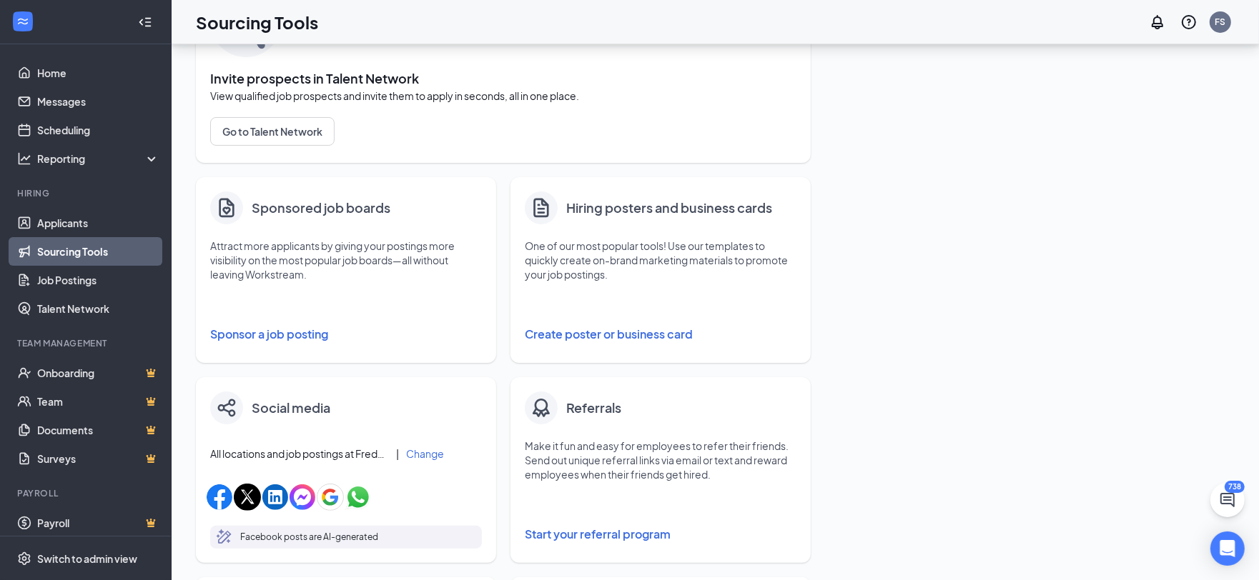
scroll to position [307, 0]
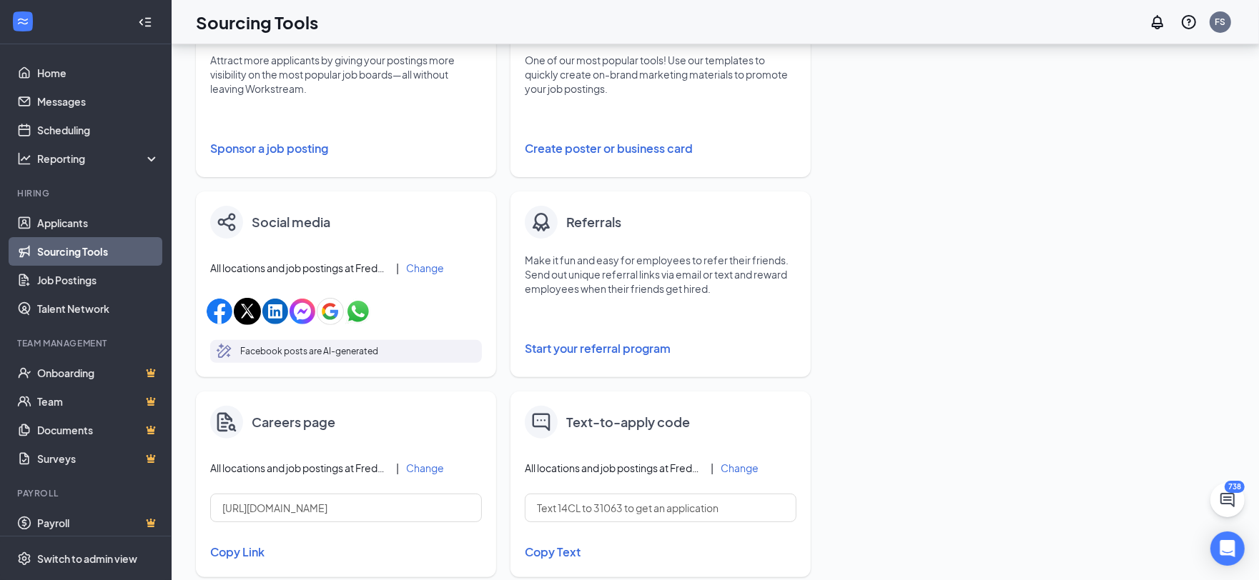
click at [229, 555] on button "Copy Link" at bounding box center [346, 552] width 272 height 24
click at [100, 310] on link "Talent Network" at bounding box center [98, 309] width 122 height 29
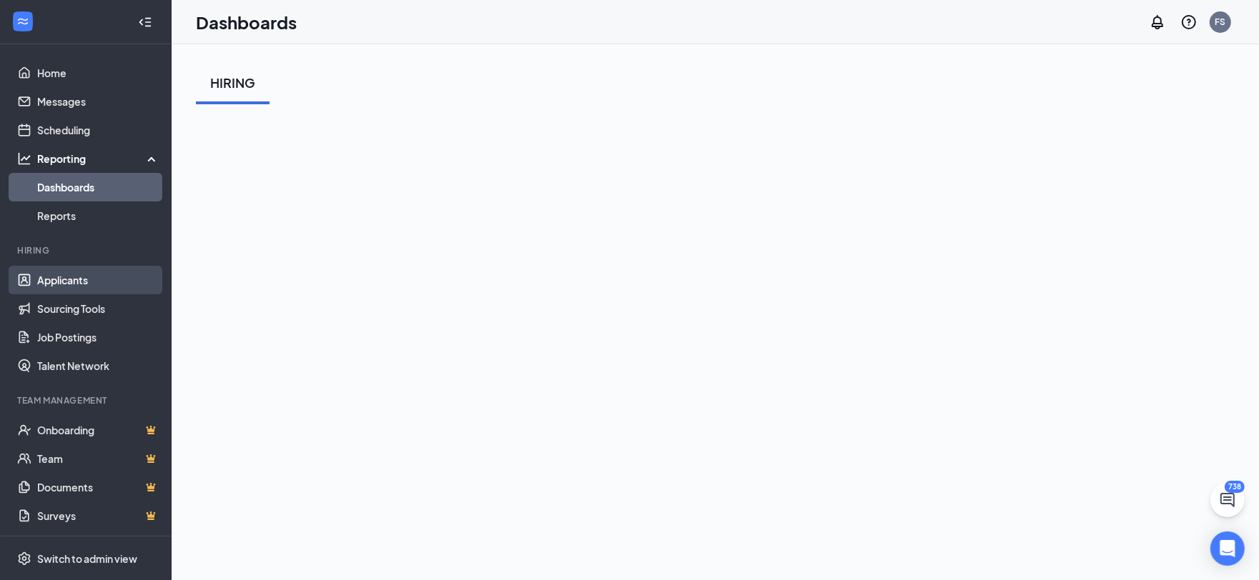
click at [87, 277] on link "Applicants" at bounding box center [98, 280] width 122 height 29
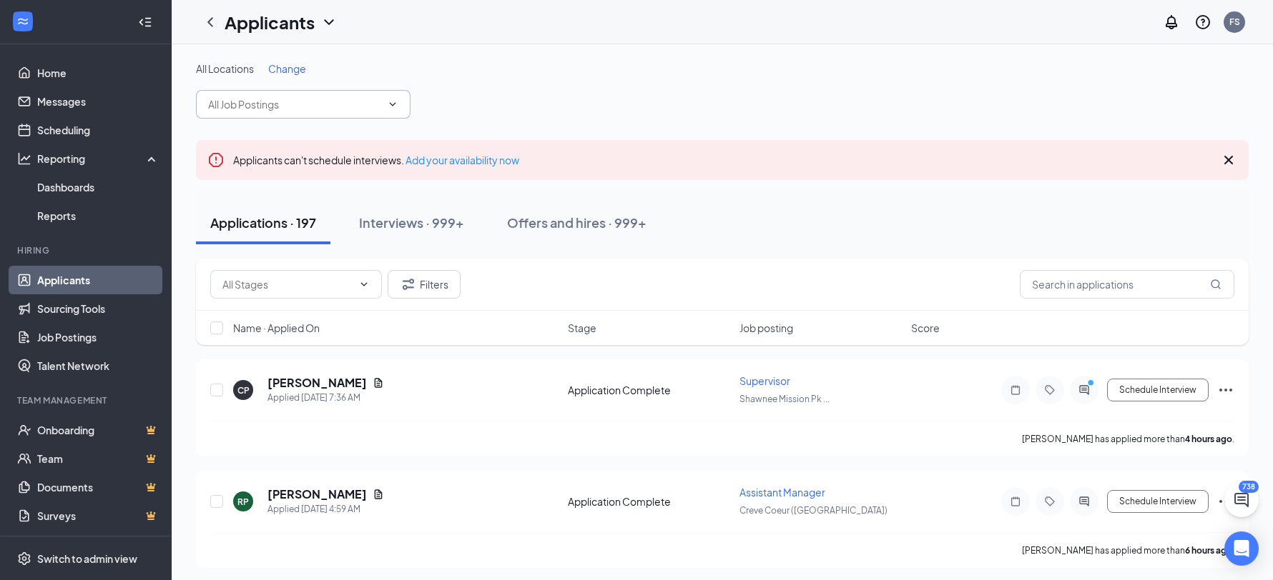
click at [307, 106] on input "text" at bounding box center [294, 105] width 173 height 16
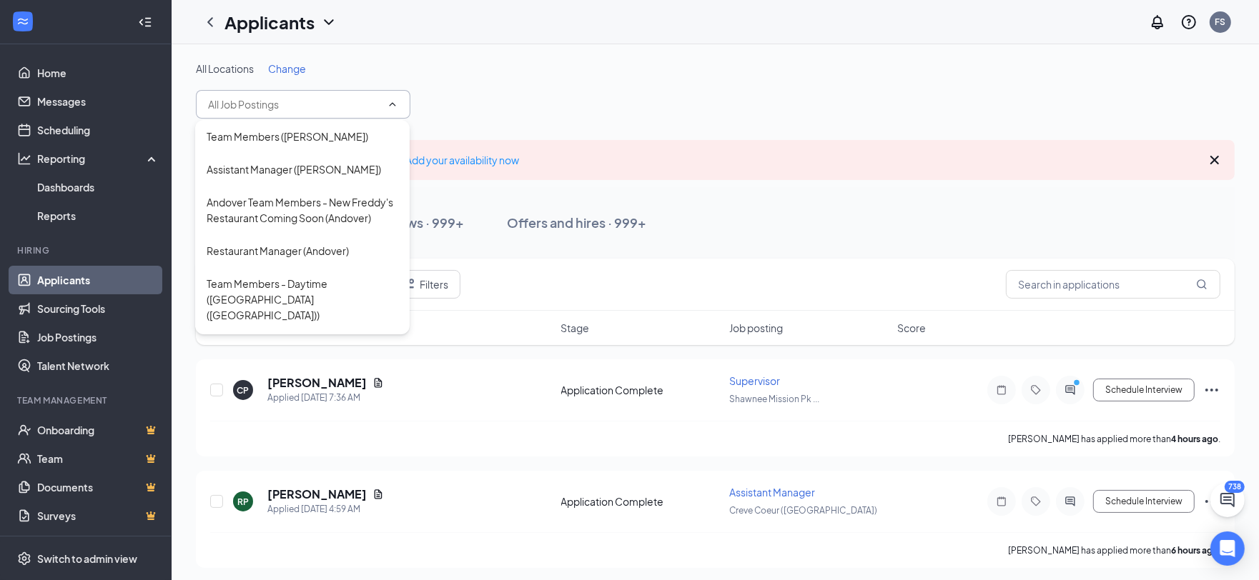
click at [287, 69] on span "Change" at bounding box center [287, 68] width 38 height 13
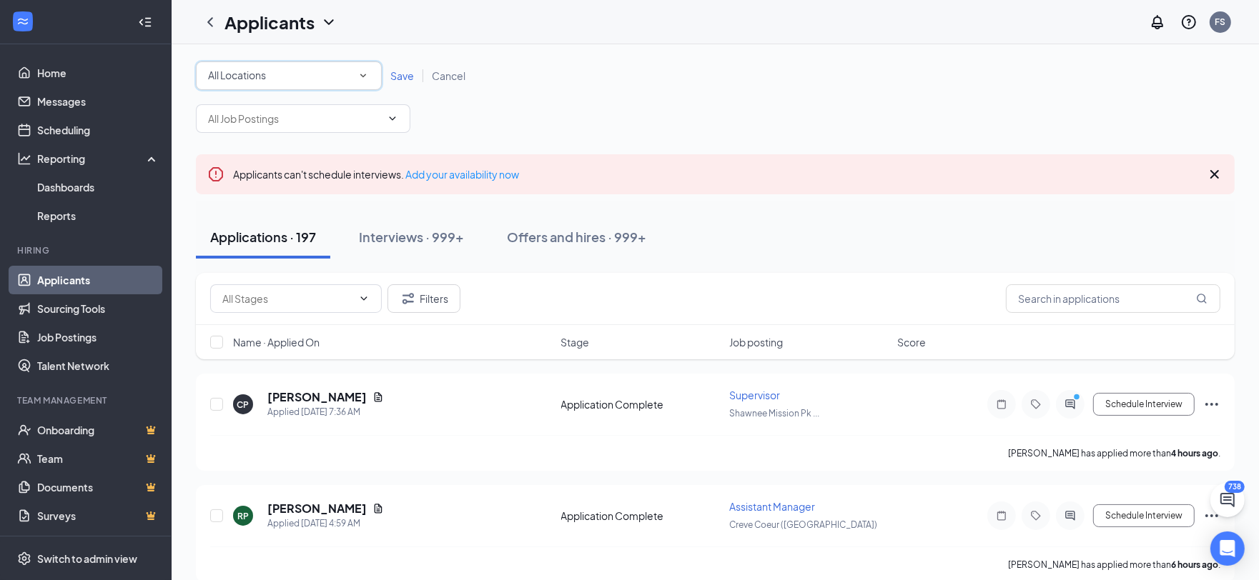
click at [287, 71] on div "All Locations" at bounding box center [289, 75] width 162 height 17
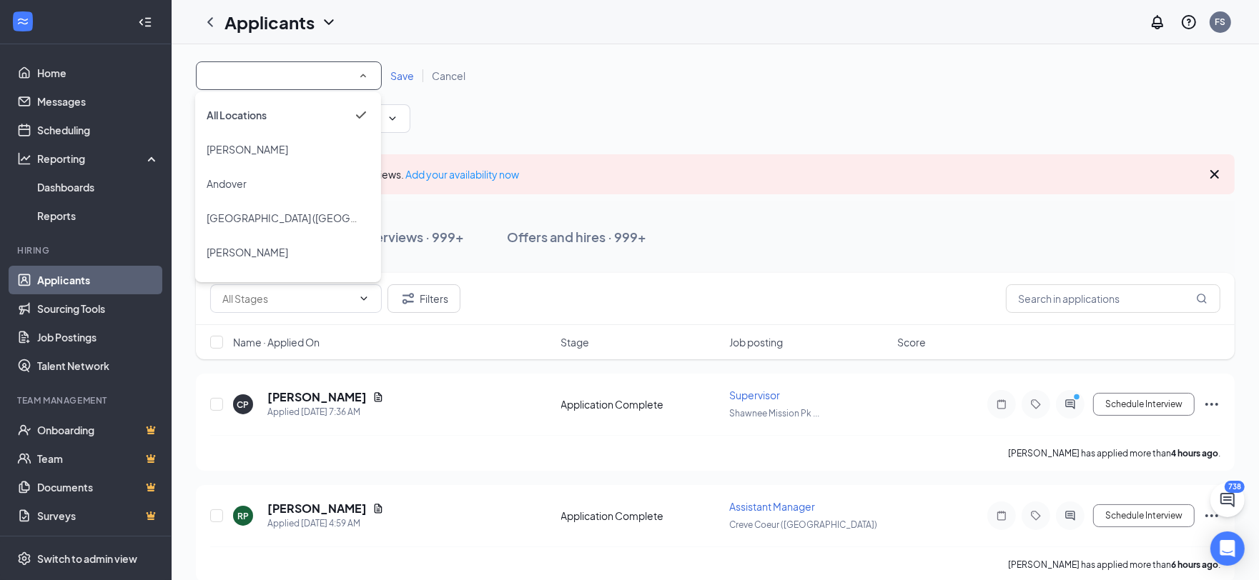
drag, startPoint x: 265, startPoint y: 184, endPoint x: 287, endPoint y: 177, distance: 22.6
click at [265, 184] on div "Andover" at bounding box center [288, 183] width 163 height 17
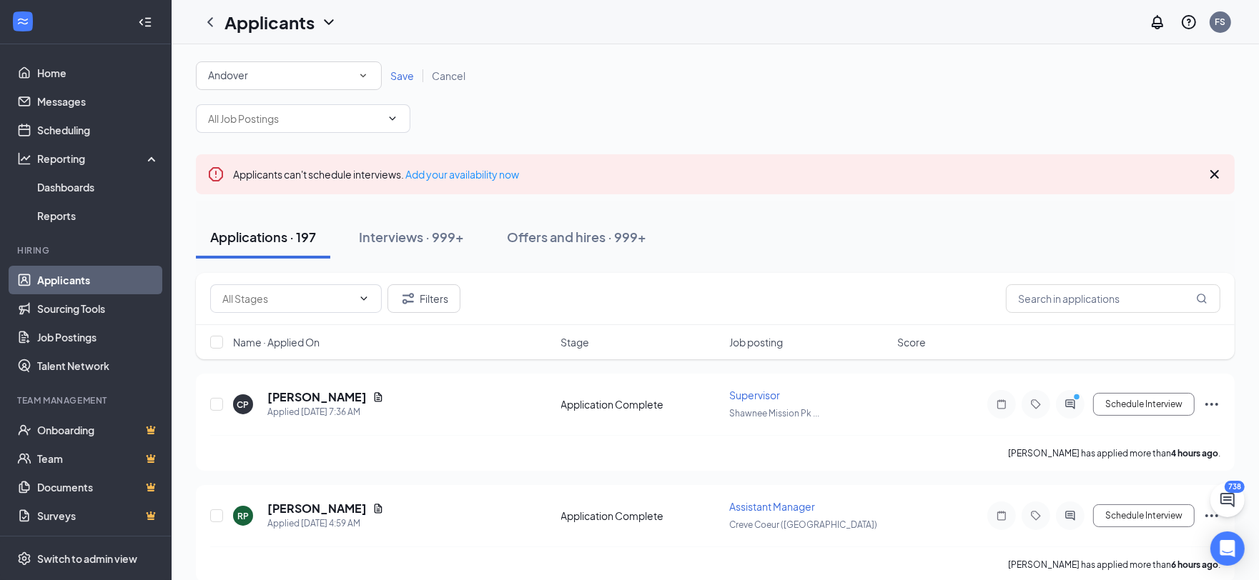
click at [405, 77] on span "Save" at bounding box center [402, 75] width 24 height 13
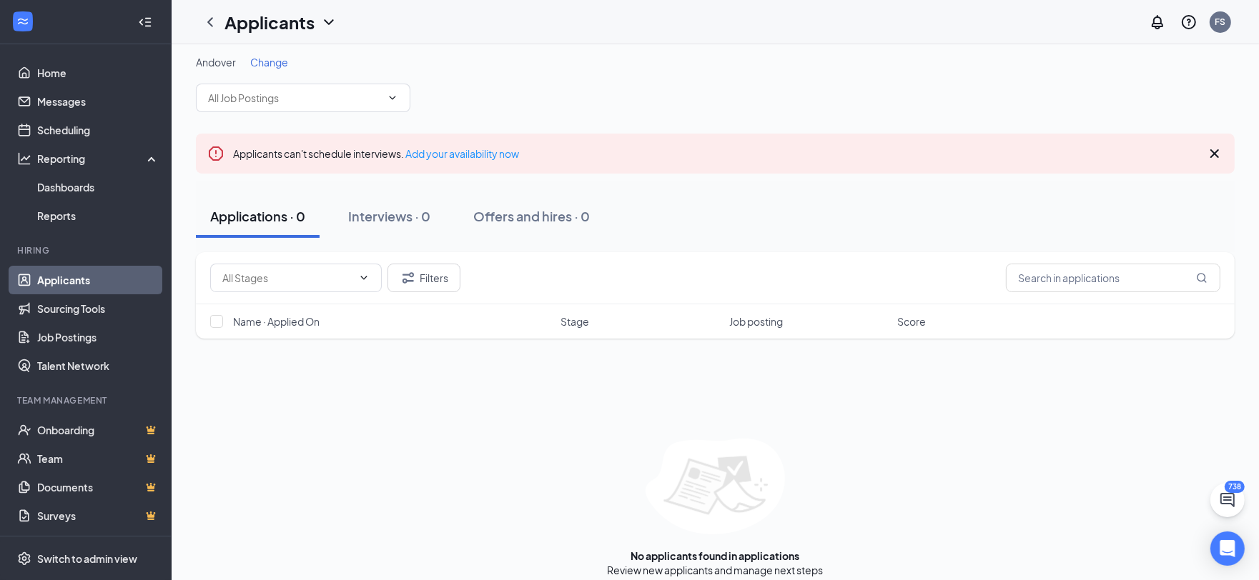
scroll to position [19, 0]
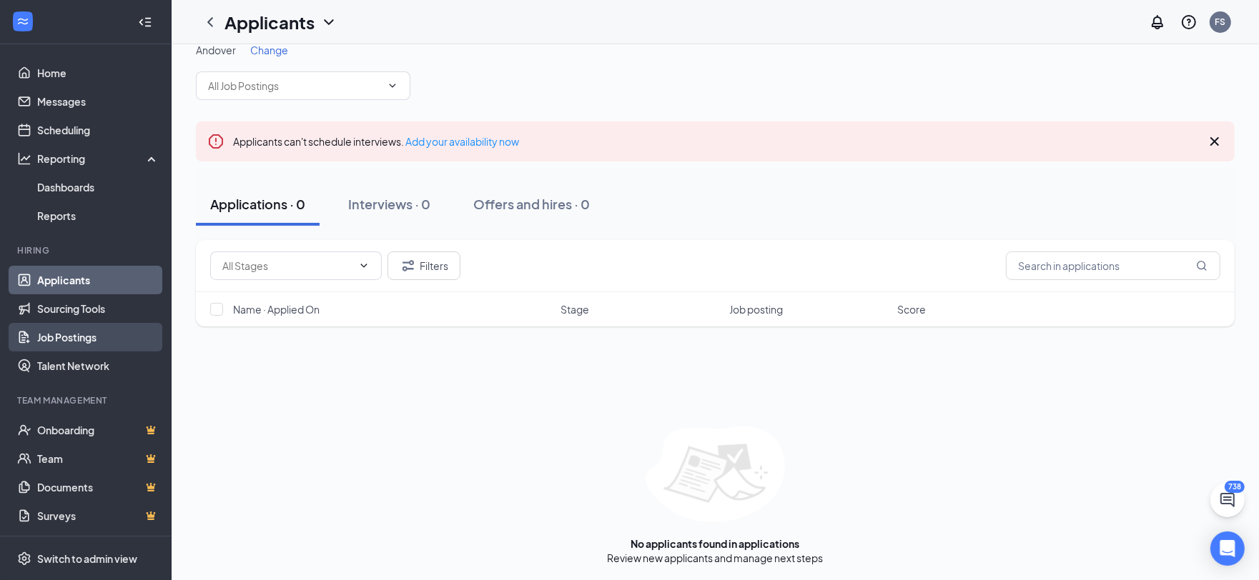
click at [111, 337] on link "Job Postings" at bounding box center [98, 337] width 122 height 29
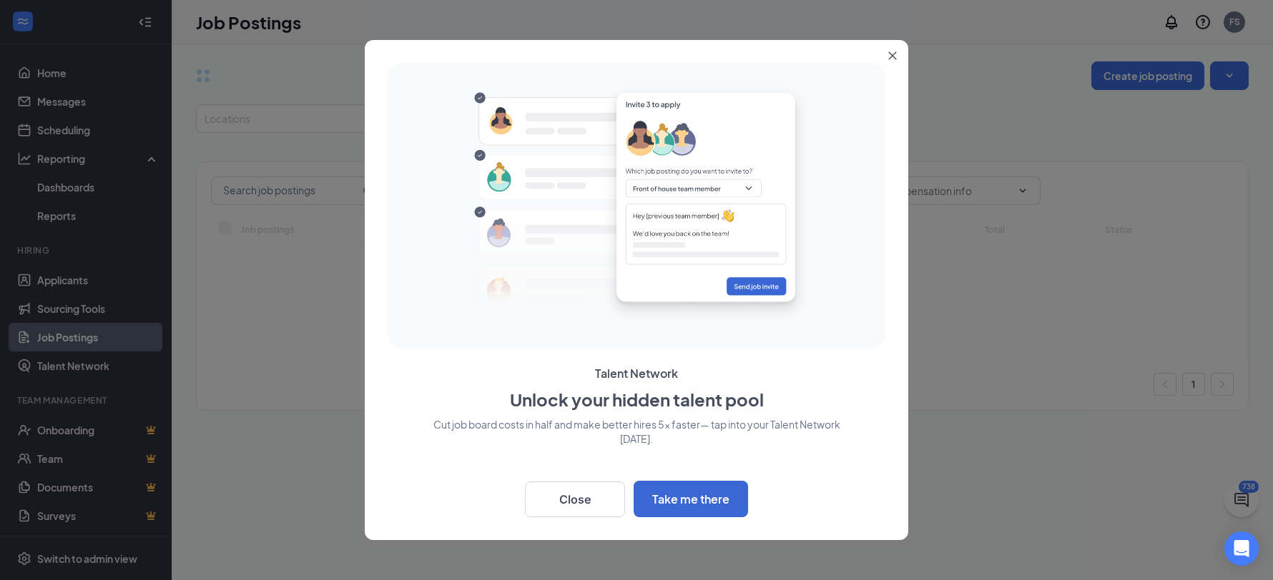
click at [896, 54] on button "Close" at bounding box center [895, 53] width 26 height 26
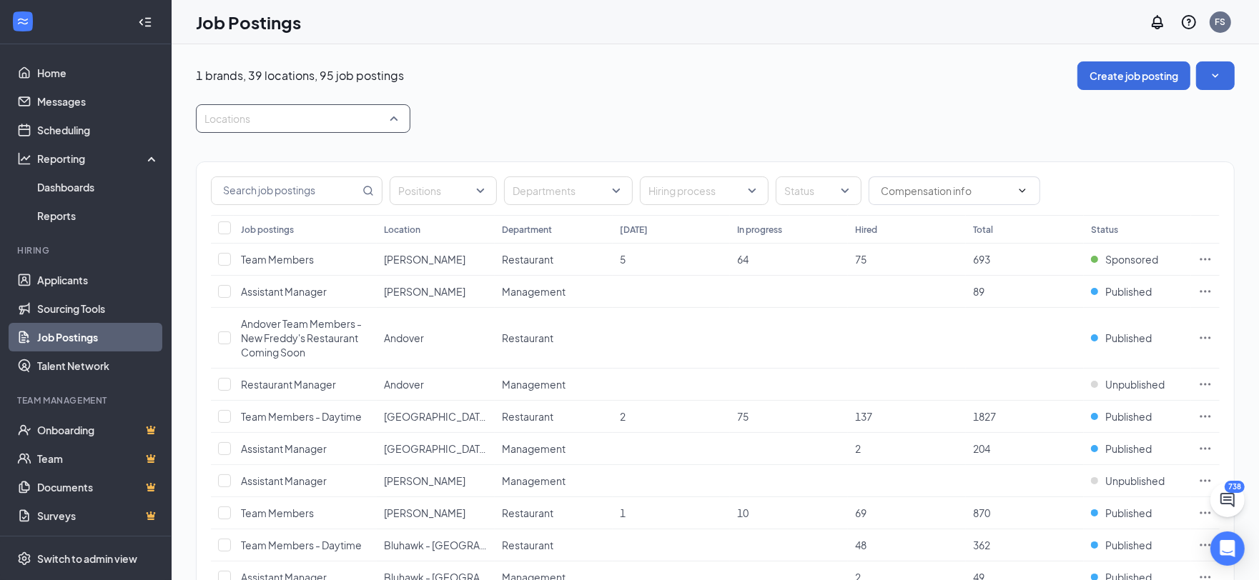
click at [322, 125] on div at bounding box center [295, 118] width 193 height 23
click at [214, 222] on div at bounding box center [213, 222] width 13 height 13
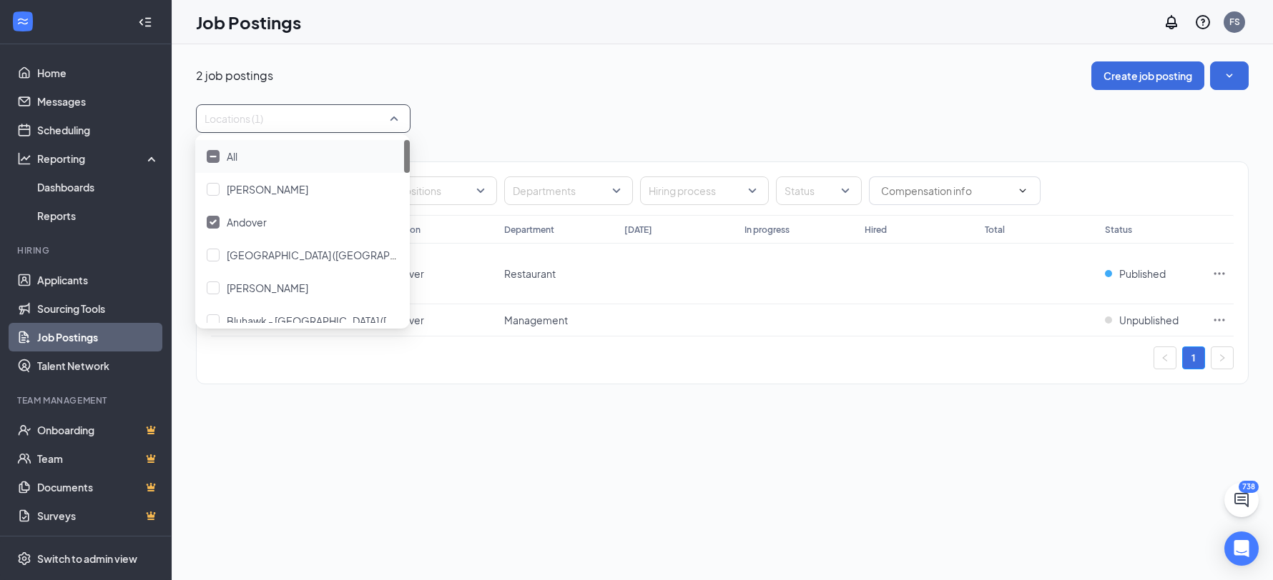
click at [488, 107] on div "Locations (1)" at bounding box center [722, 118] width 1052 height 29
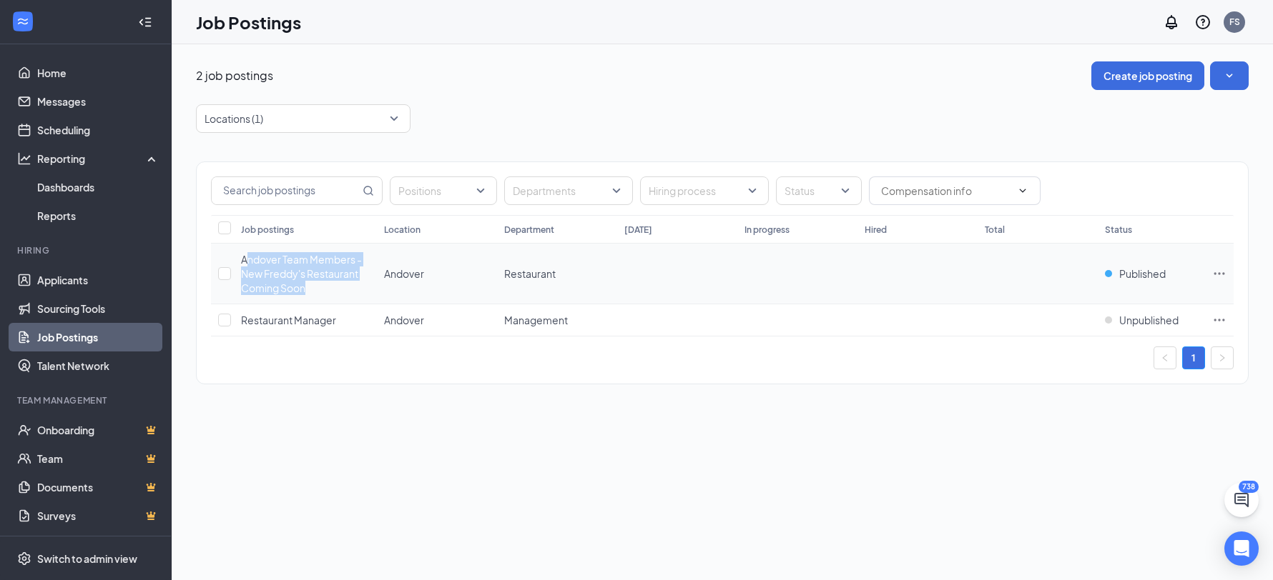
drag, startPoint x: 323, startPoint y: 289, endPoint x: 256, endPoint y: 257, distance: 74.5
click at [247, 262] on div "Andover Team Members - New Freddy's Restaurant Coming Soon" at bounding box center [305, 273] width 129 height 43
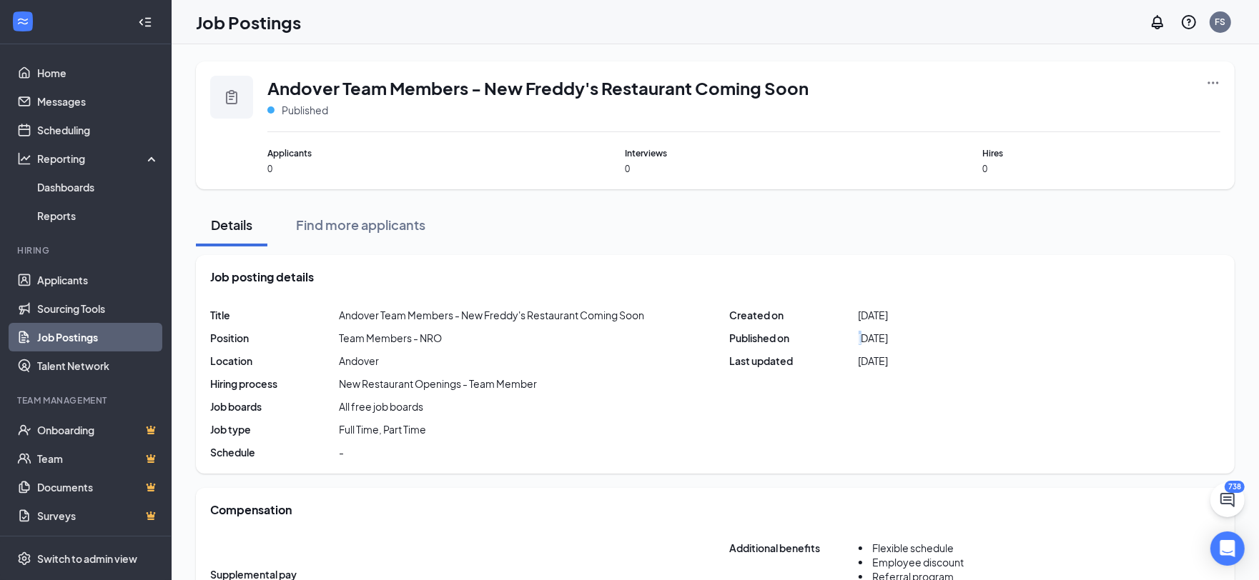
drag, startPoint x: 938, startPoint y: 335, endPoint x: 968, endPoint y: 330, distance: 30.4
click at [967, 330] on div "Title Andover Team Members - New Freddy's Restaurant Coming Soon Position Team …" at bounding box center [715, 384] width 1010 height 152
drag, startPoint x: 595, startPoint y: 288, endPoint x: 510, endPoint y: 239, distance: 98.0
click at [595, 288] on div "Job posting details Title Andover Team Members - New Freddy's Restaurant Coming…" at bounding box center [715, 364] width 1039 height 219
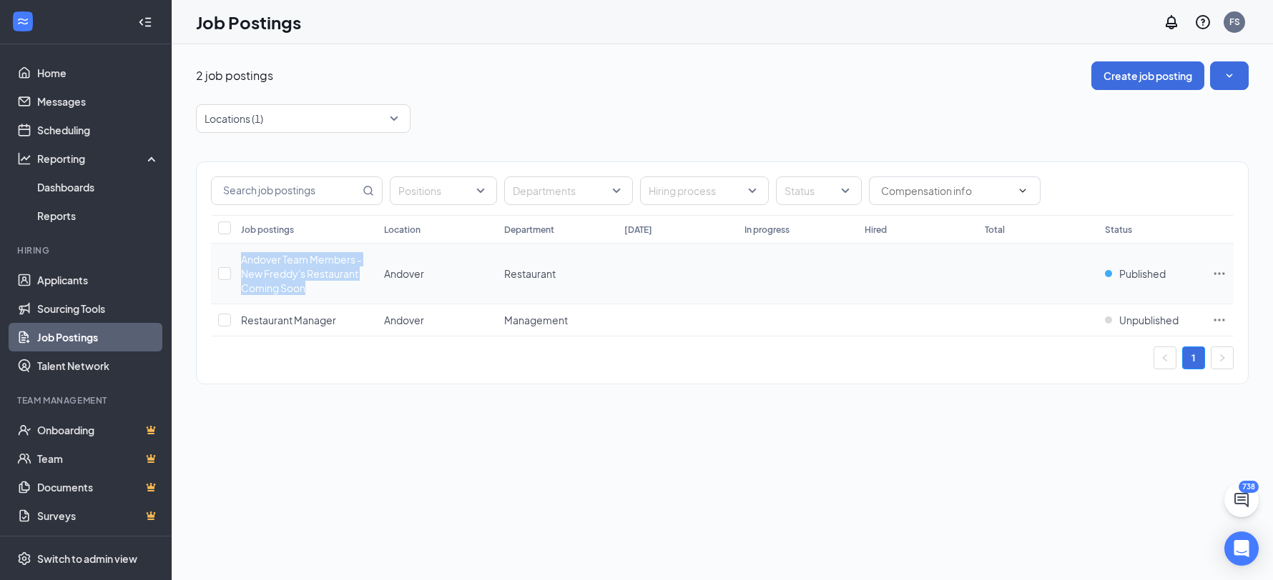
drag, startPoint x: 339, startPoint y: 287, endPoint x: 240, endPoint y: 262, distance: 102.0
click at [241, 262] on div "Andover Team Members - New Freddy's Restaurant Coming Soon" at bounding box center [305, 273] width 129 height 43
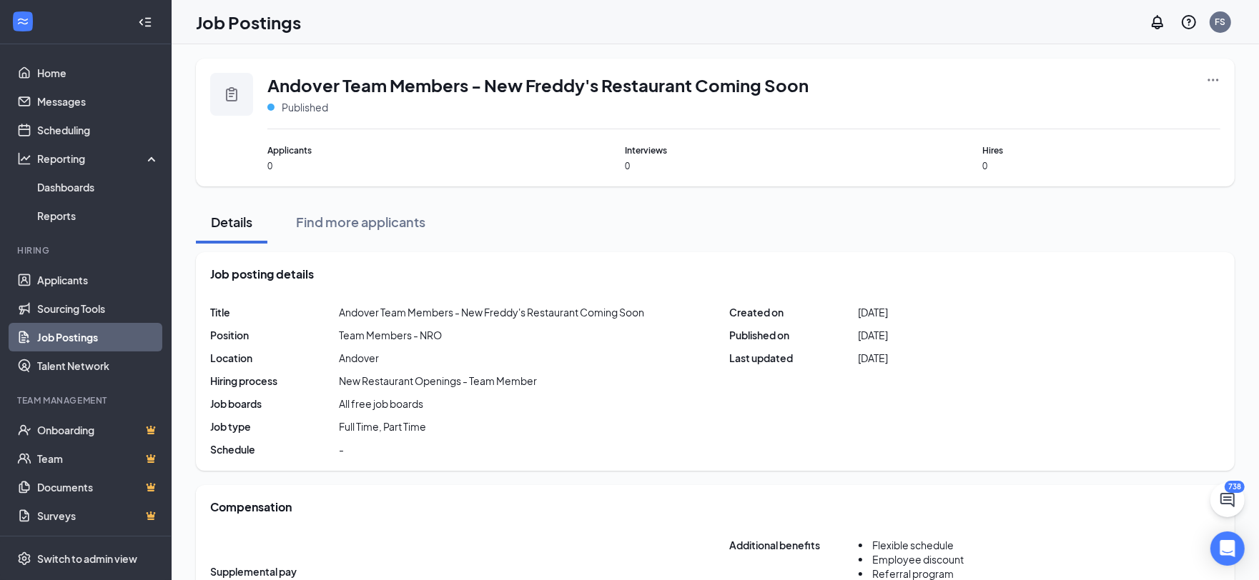
scroll to position [4, 0]
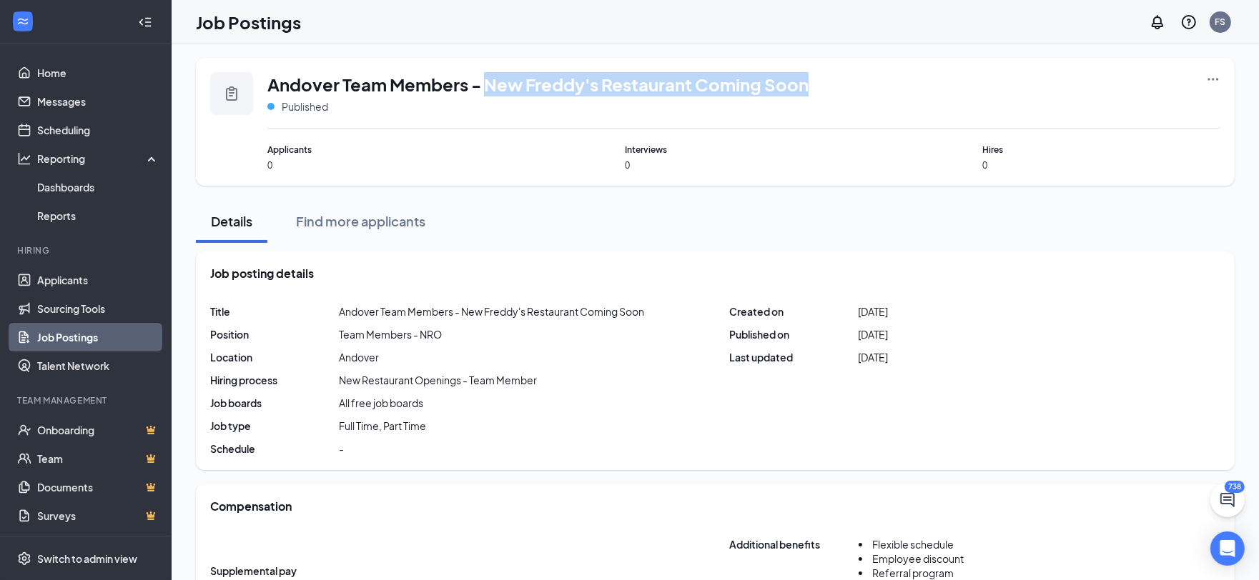
drag, startPoint x: 490, startPoint y: 87, endPoint x: 819, endPoint y: 77, distance: 328.3
click at [819, 77] on div "Andover Team Members - New Freddy's Restaurant Coming Soon Published" at bounding box center [743, 100] width 953 height 56
click at [617, 86] on span "Andover Team Members - New Freddy's Restaurant Coming Soon" at bounding box center [537, 84] width 541 height 24
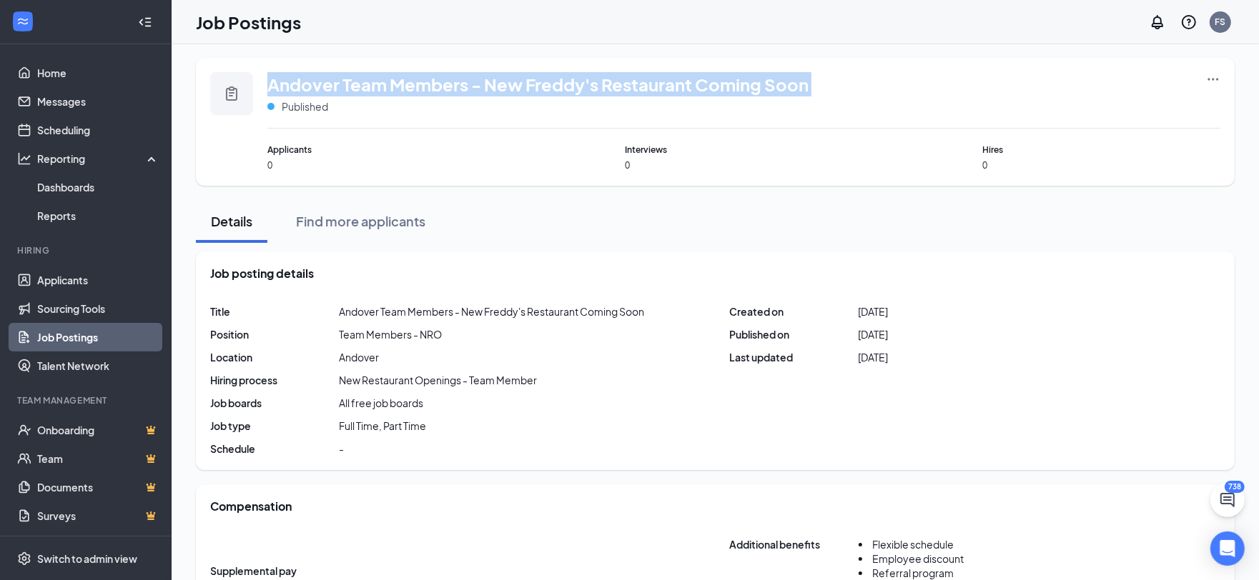
click at [600, 87] on span "Andover Team Members - New Freddy's Restaurant Coming Soon" at bounding box center [537, 84] width 541 height 24
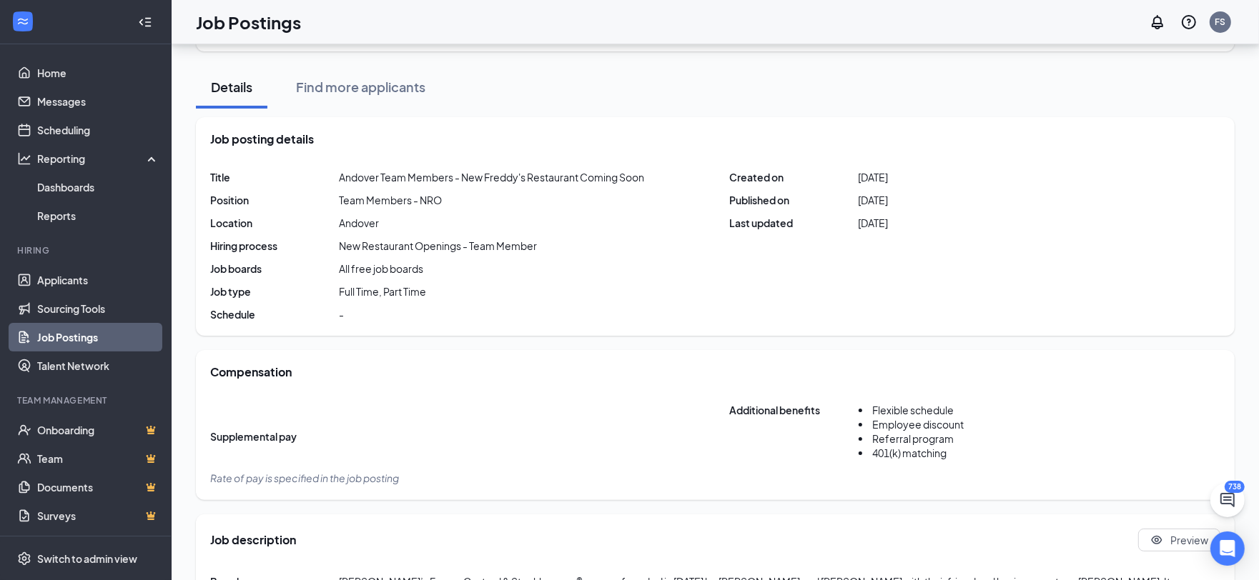
scroll to position [91, 0]
